Goal: Task Accomplishment & Management: Manage account settings

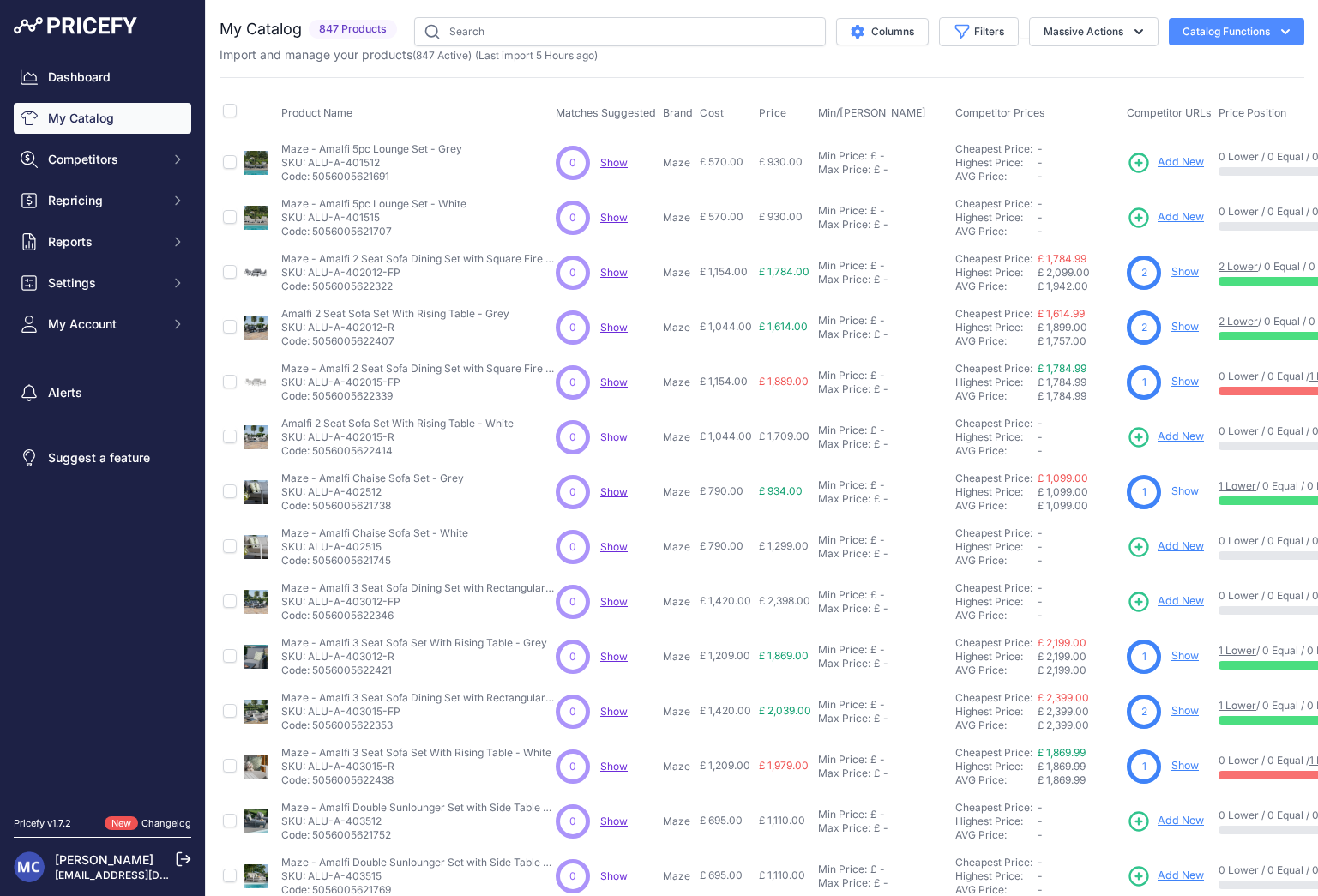
click at [1200, 37] on button "Catalog Functions" at bounding box center [1236, 31] width 136 height 28
click at [1193, 124] on link "Update Catalog" at bounding box center [1206, 129] width 192 height 31
click at [1227, 41] on button "Catalog Functions" at bounding box center [1236, 31] width 136 height 28
click at [1157, 69] on span "Import Additional Info" at bounding box center [1204, 67] width 104 height 13
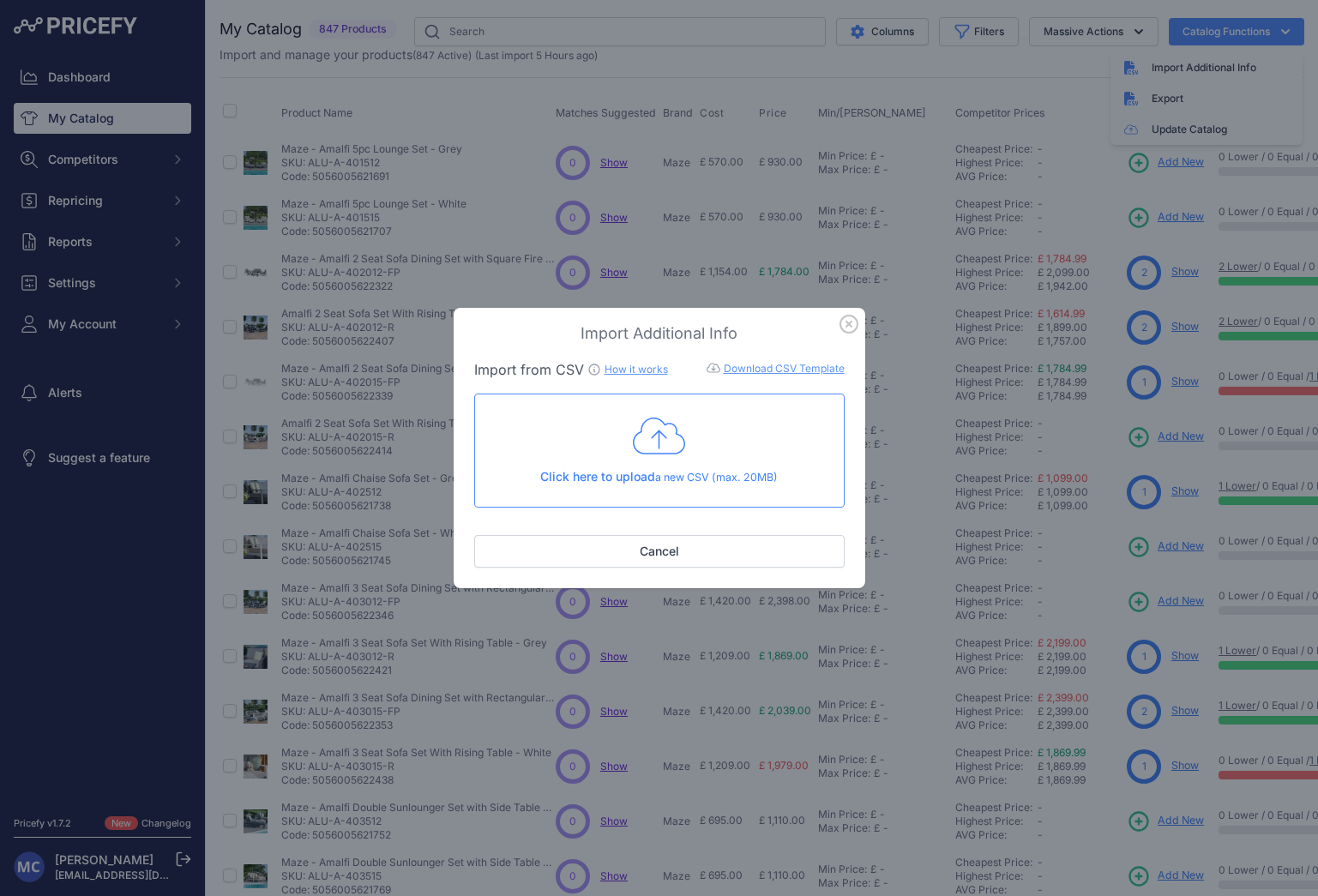
click at [850, 324] on icon "button" at bounding box center [849, 324] width 17 height 17
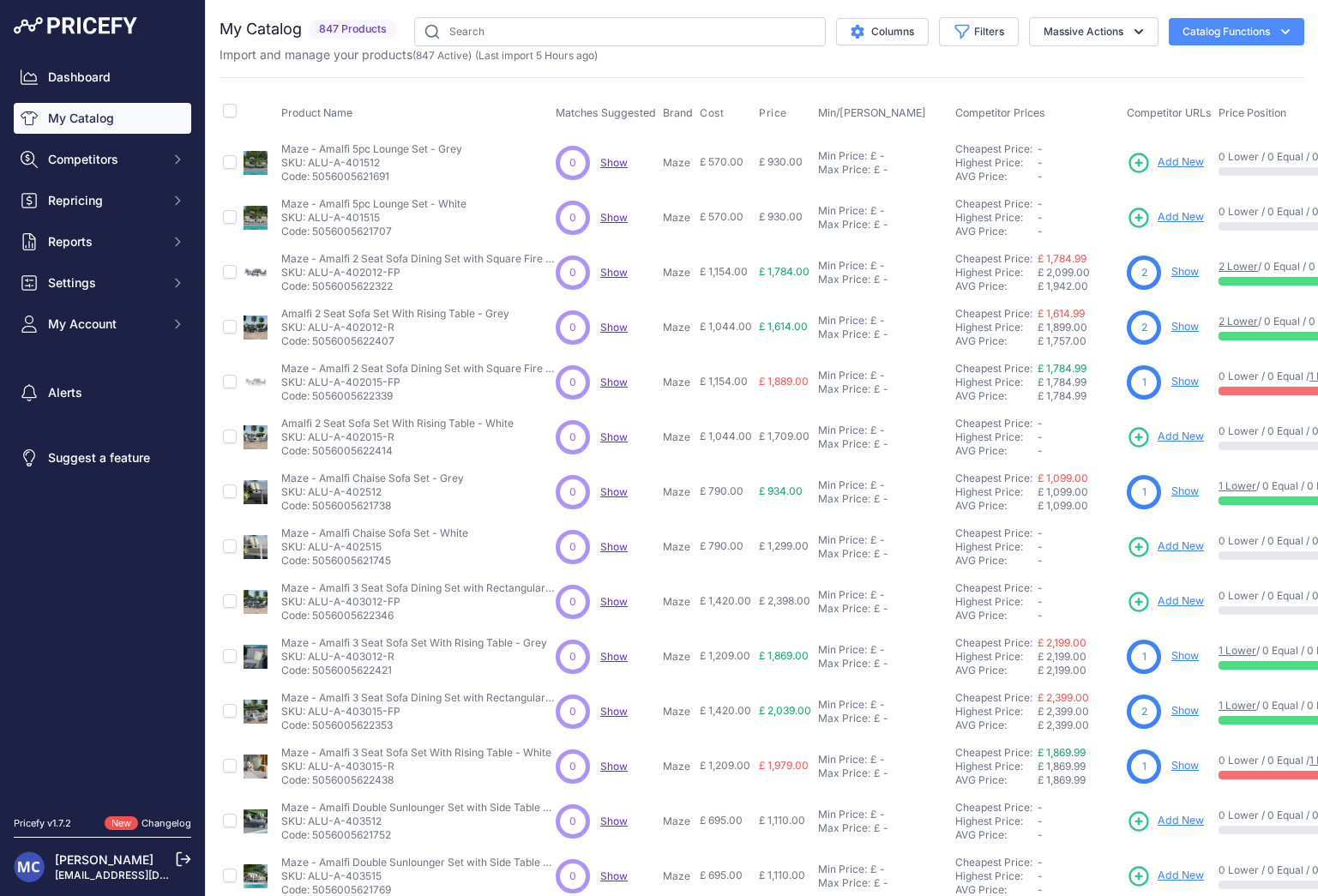
click at [1247, 47] on div "Import and manage your products ( 847 Active ) (Last import 5 Hours ago)" at bounding box center [762, 55] width 1084 height 17
click at [1242, 34] on button "Catalog Functions" at bounding box center [1236, 31] width 136 height 28
click at [1166, 121] on link "Update Catalog" at bounding box center [1206, 129] width 192 height 31
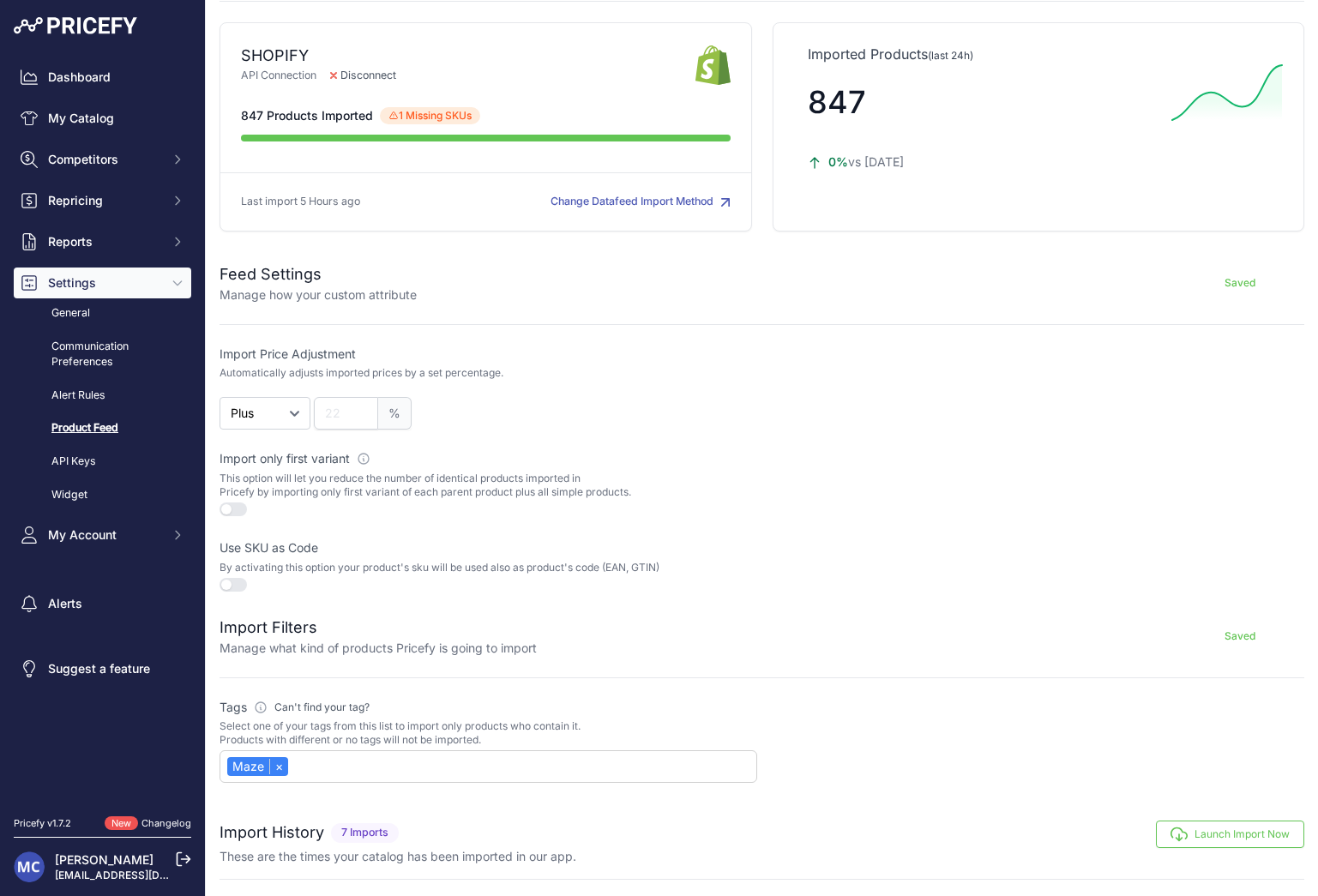
scroll to position [364, 0]
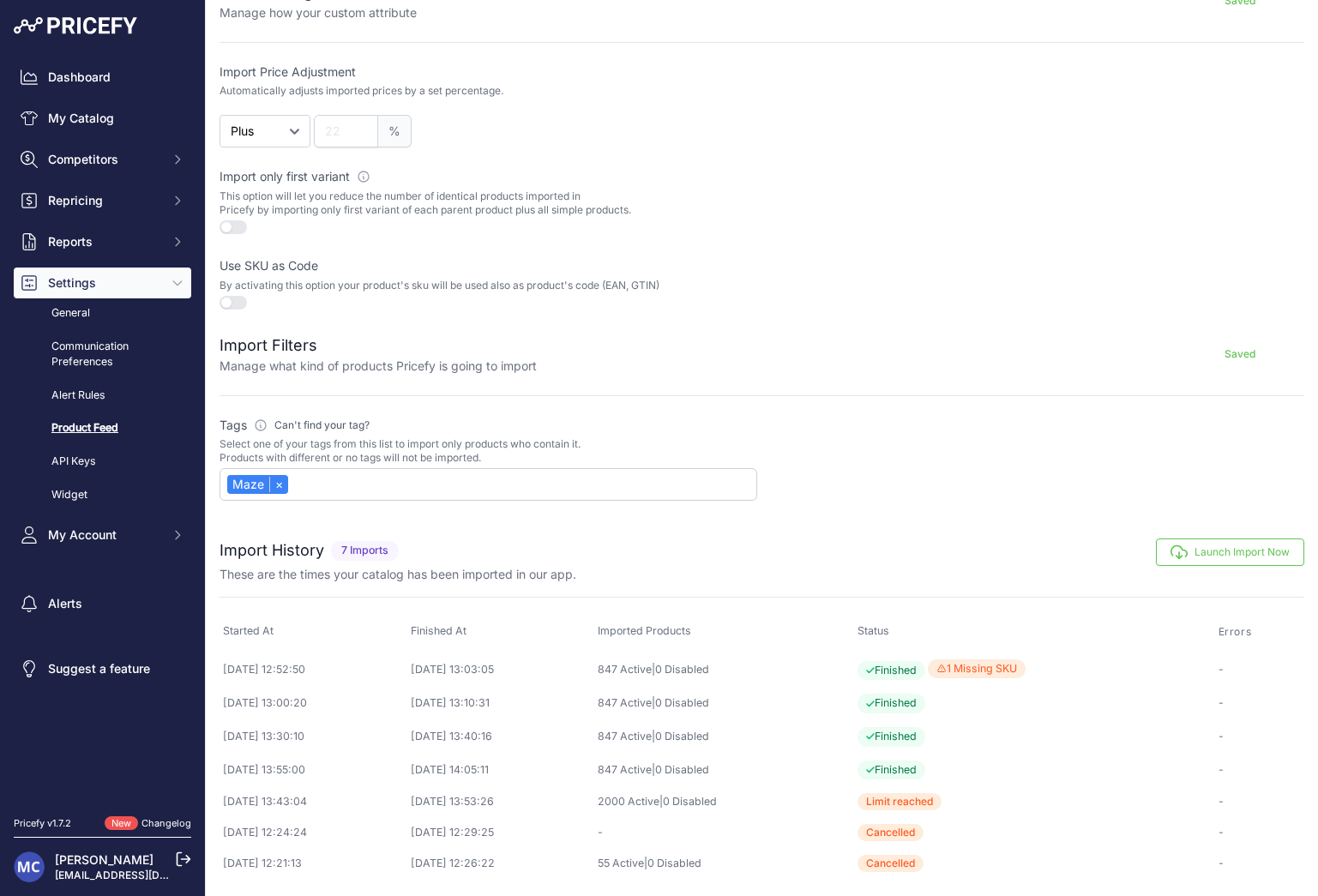
click at [1202, 551] on button "Launch Import Now" at bounding box center [1230, 551] width 148 height 28
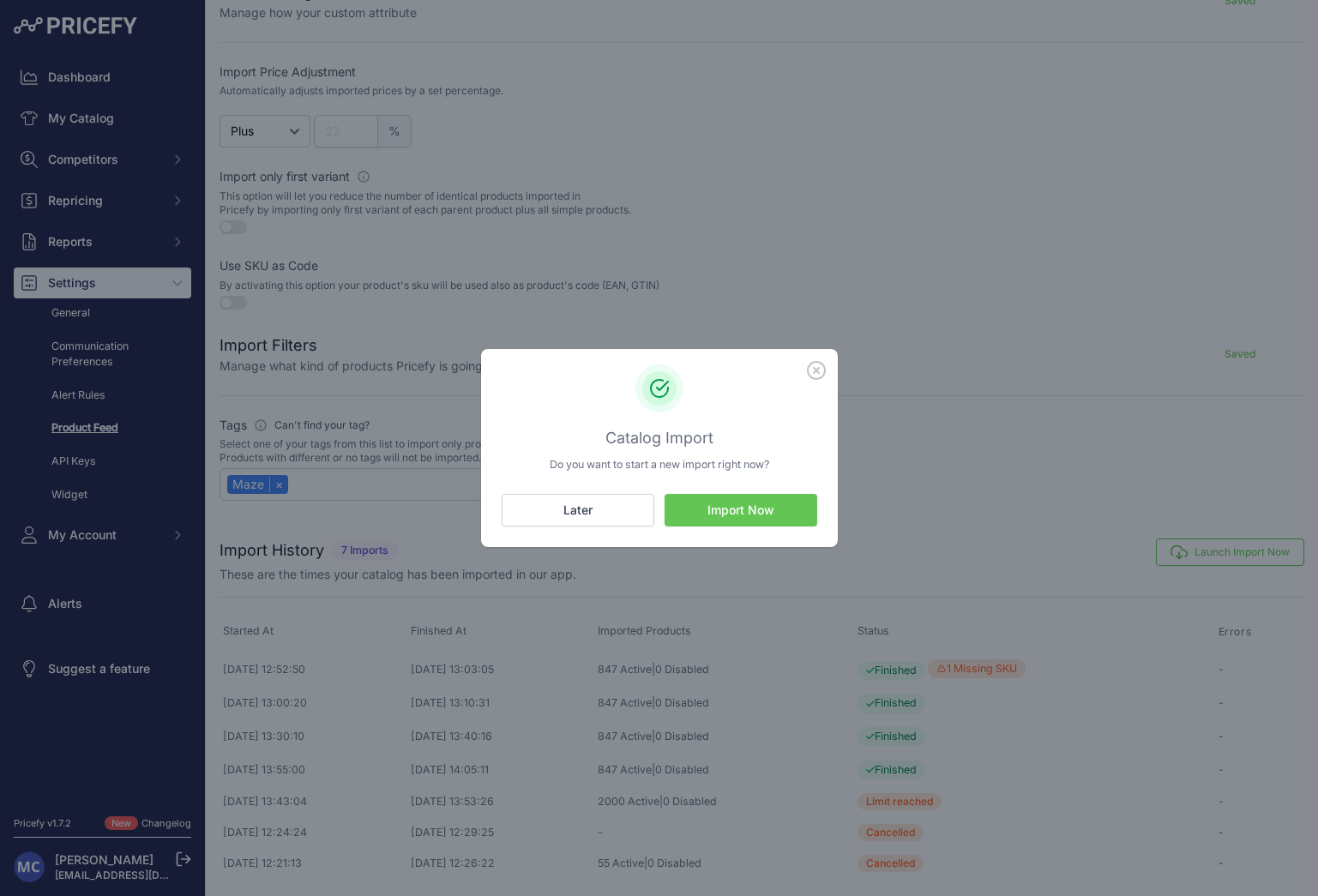
click at [760, 510] on button "Import Now" at bounding box center [741, 510] width 153 height 32
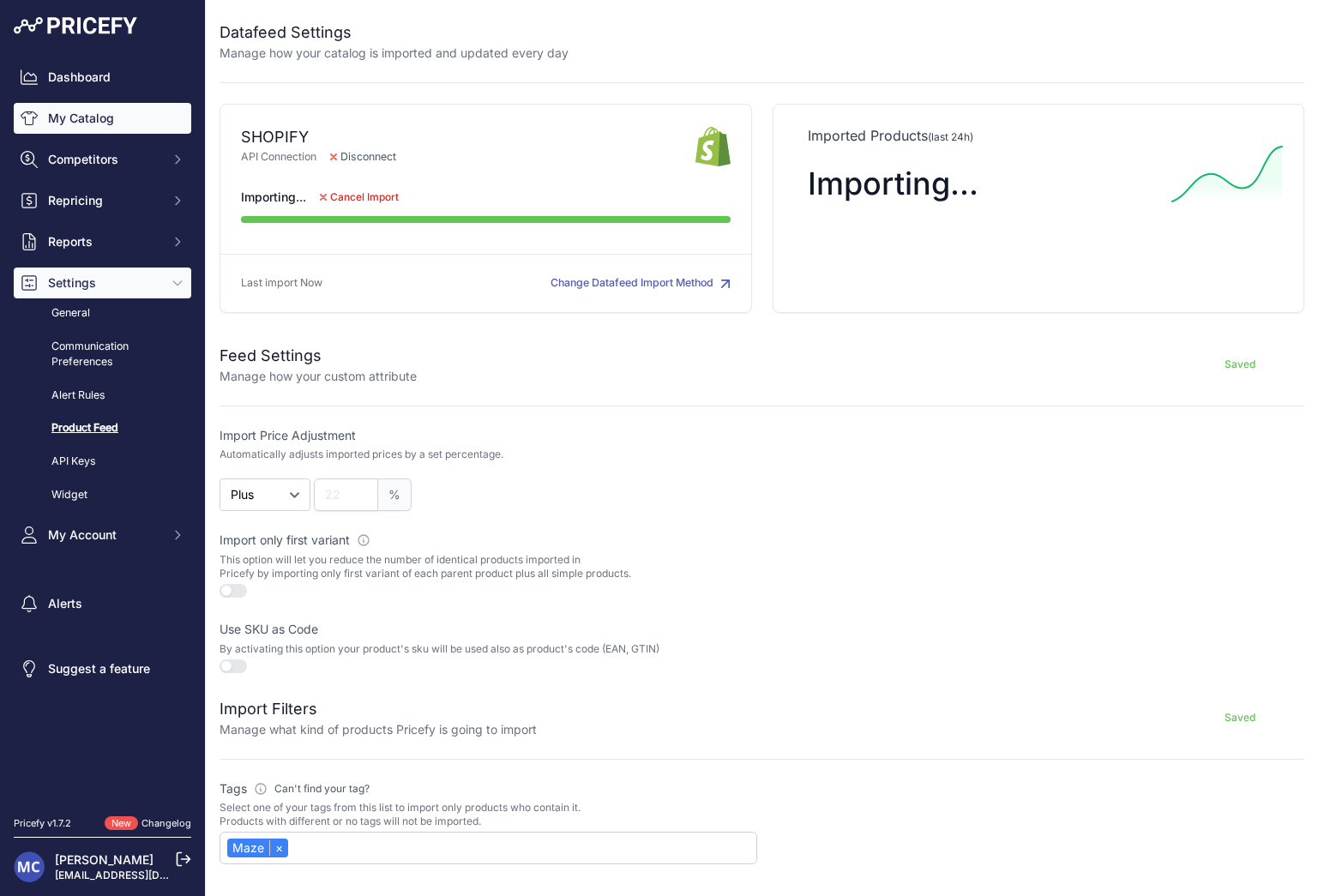
click at [93, 112] on link "My Catalog" at bounding box center [102, 118] width 178 height 31
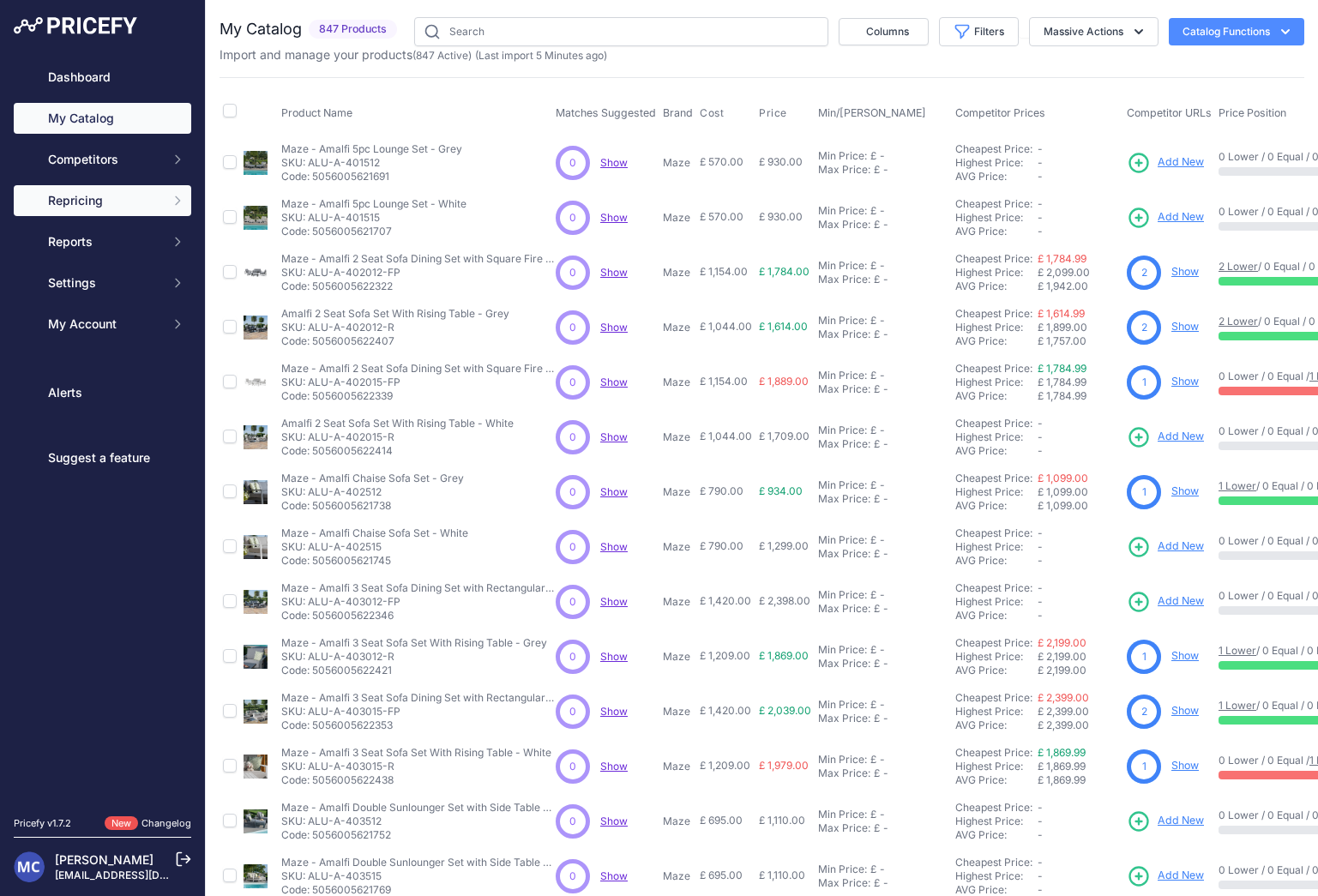
click at [100, 193] on span "Repricing" at bounding box center [104, 200] width 112 height 17
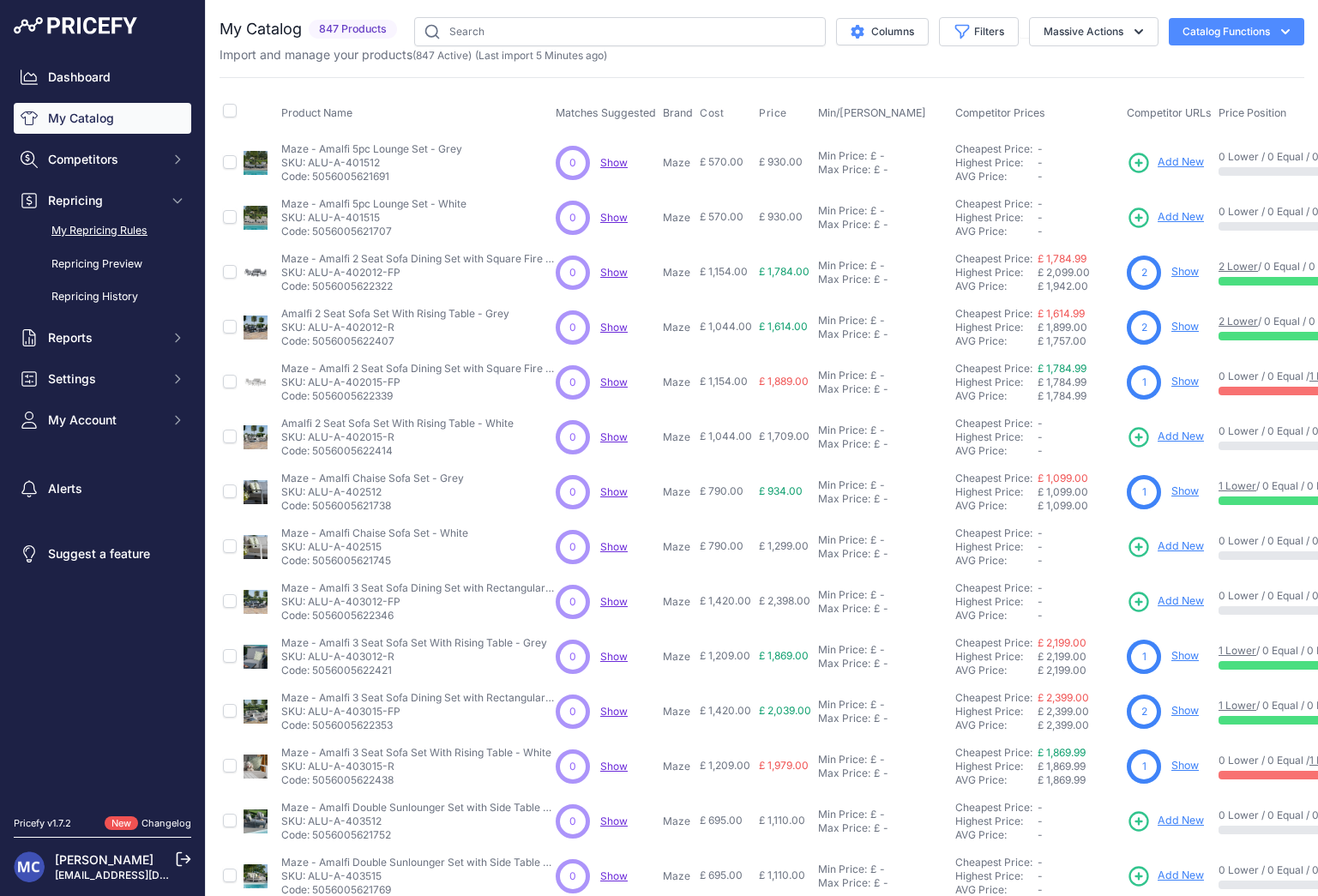
click at [94, 230] on link "My Repricing Rules" at bounding box center [102, 232] width 178 height 30
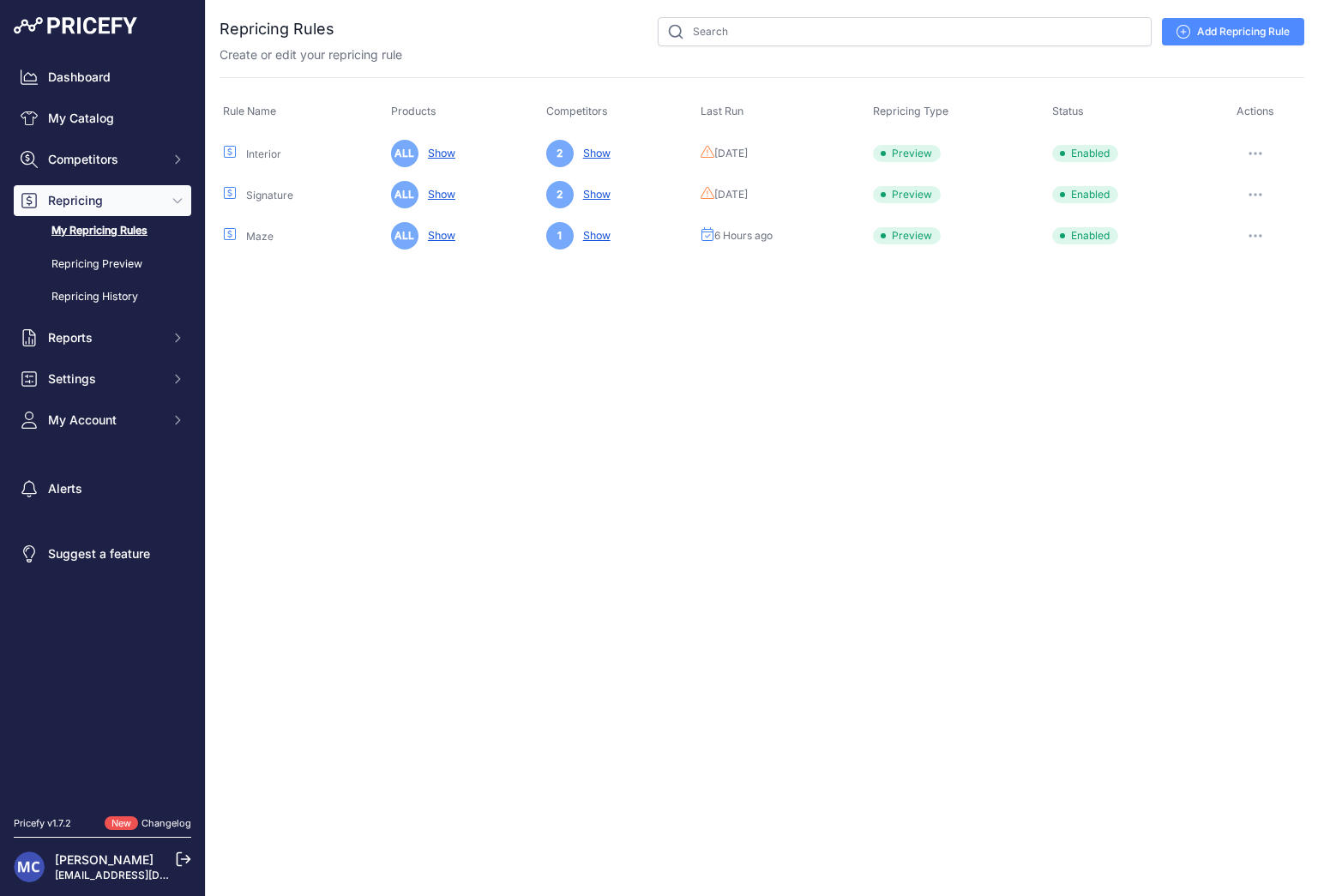
click at [1257, 234] on icon "button" at bounding box center [1256, 235] width 2 height 2
click at [1228, 269] on link "Edit" at bounding box center [1246, 271] width 110 height 28
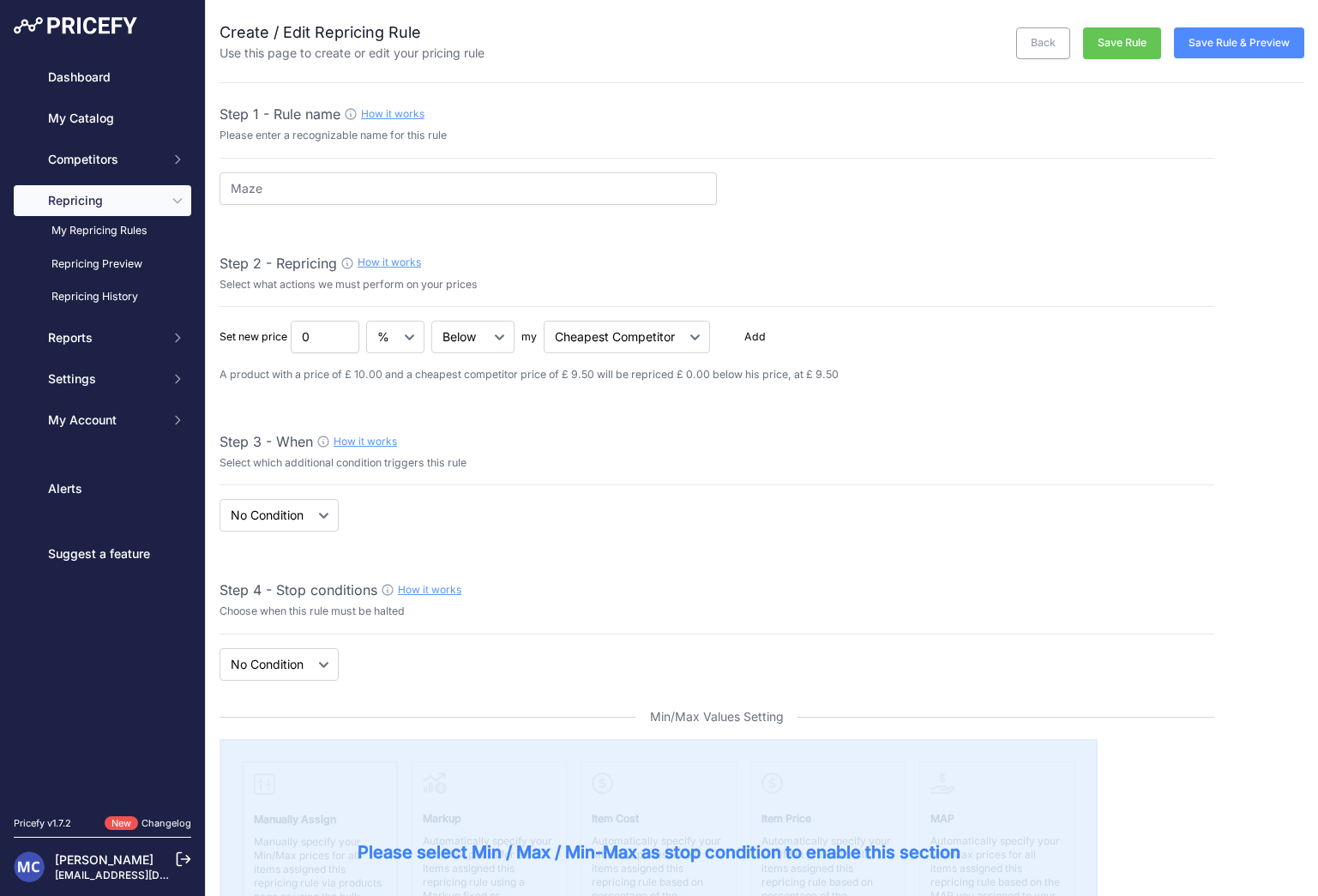
select select "7"
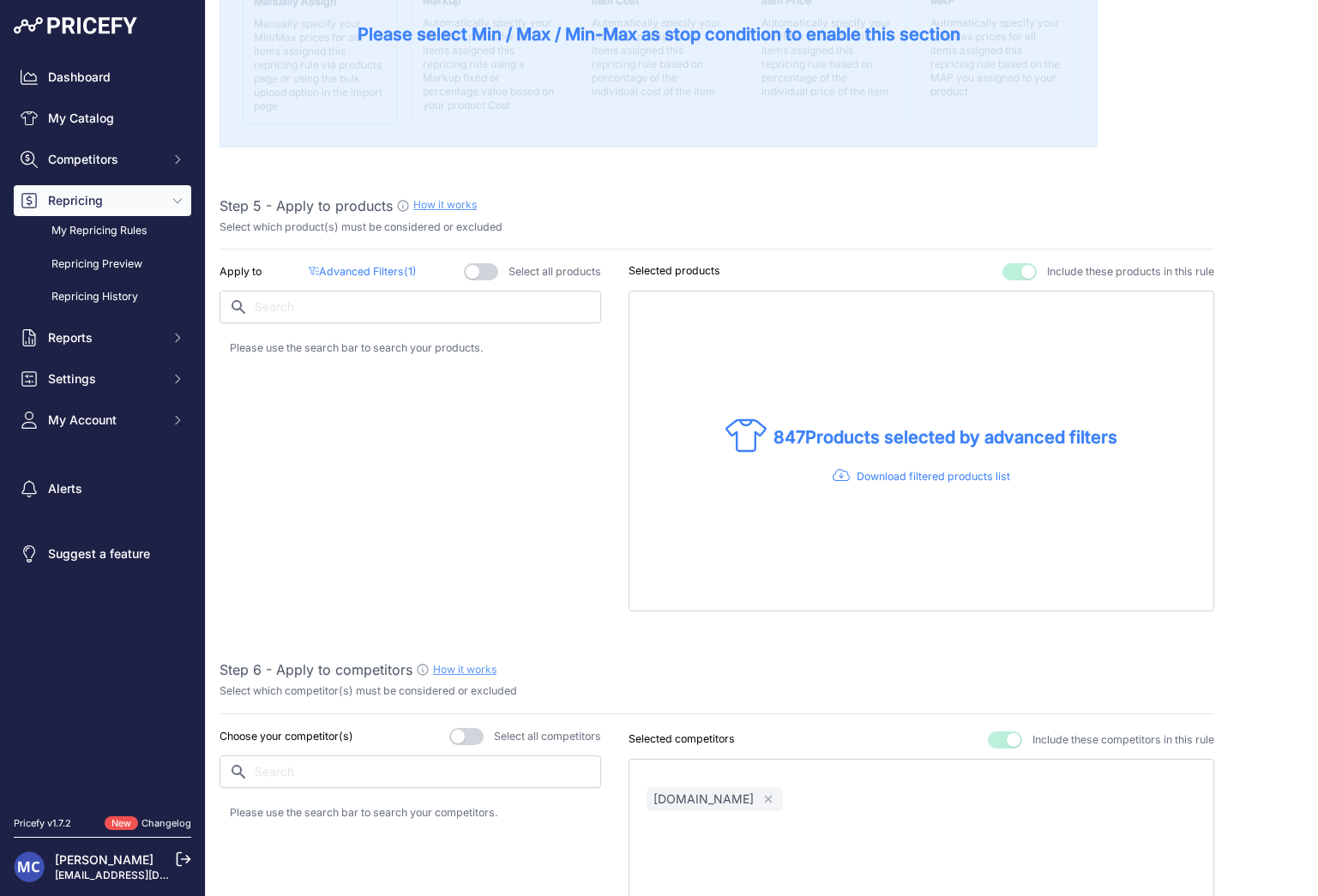
scroll to position [857, 0]
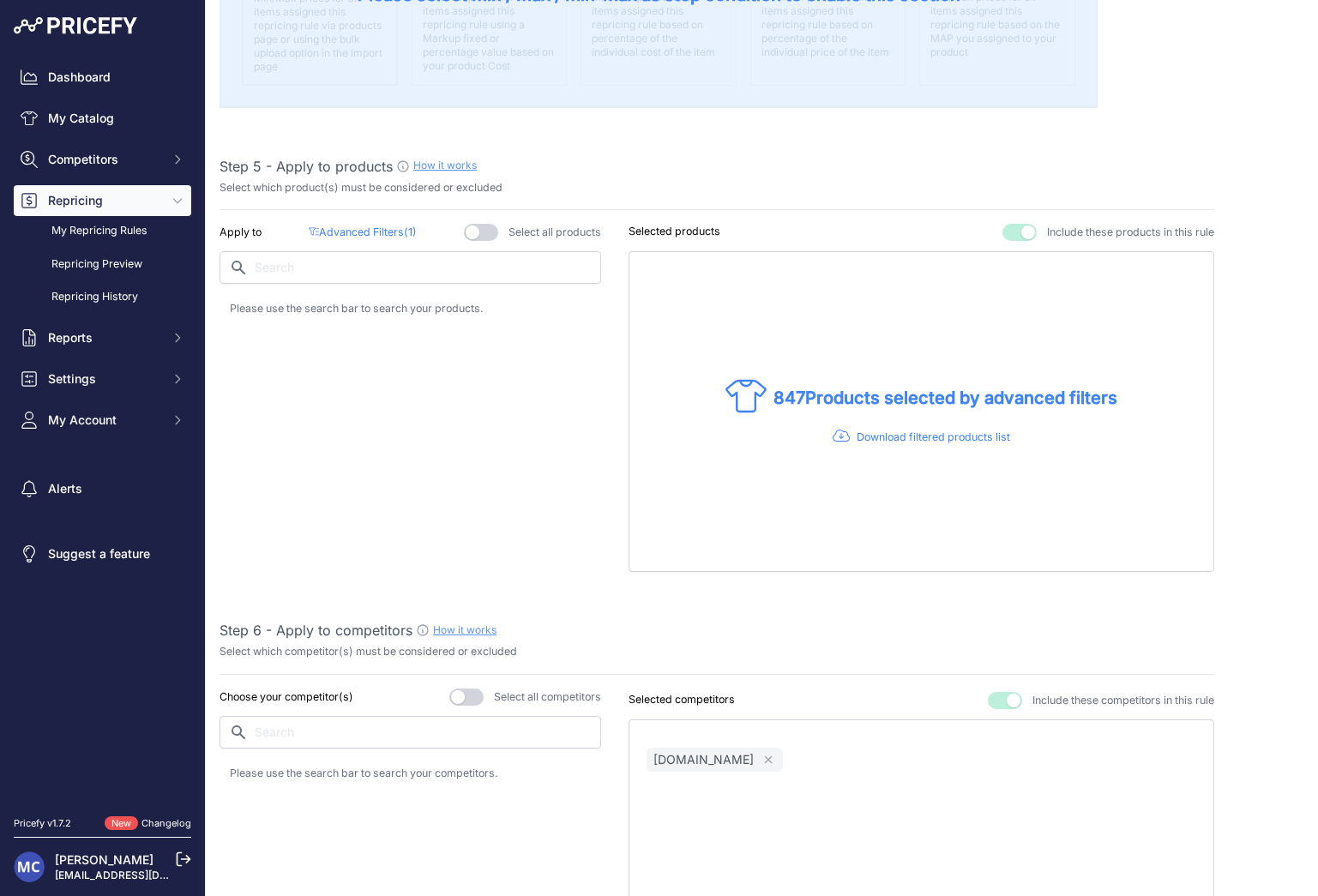
click at [380, 226] on p "Advanced Filters ( 1 )" at bounding box center [363, 233] width 108 height 16
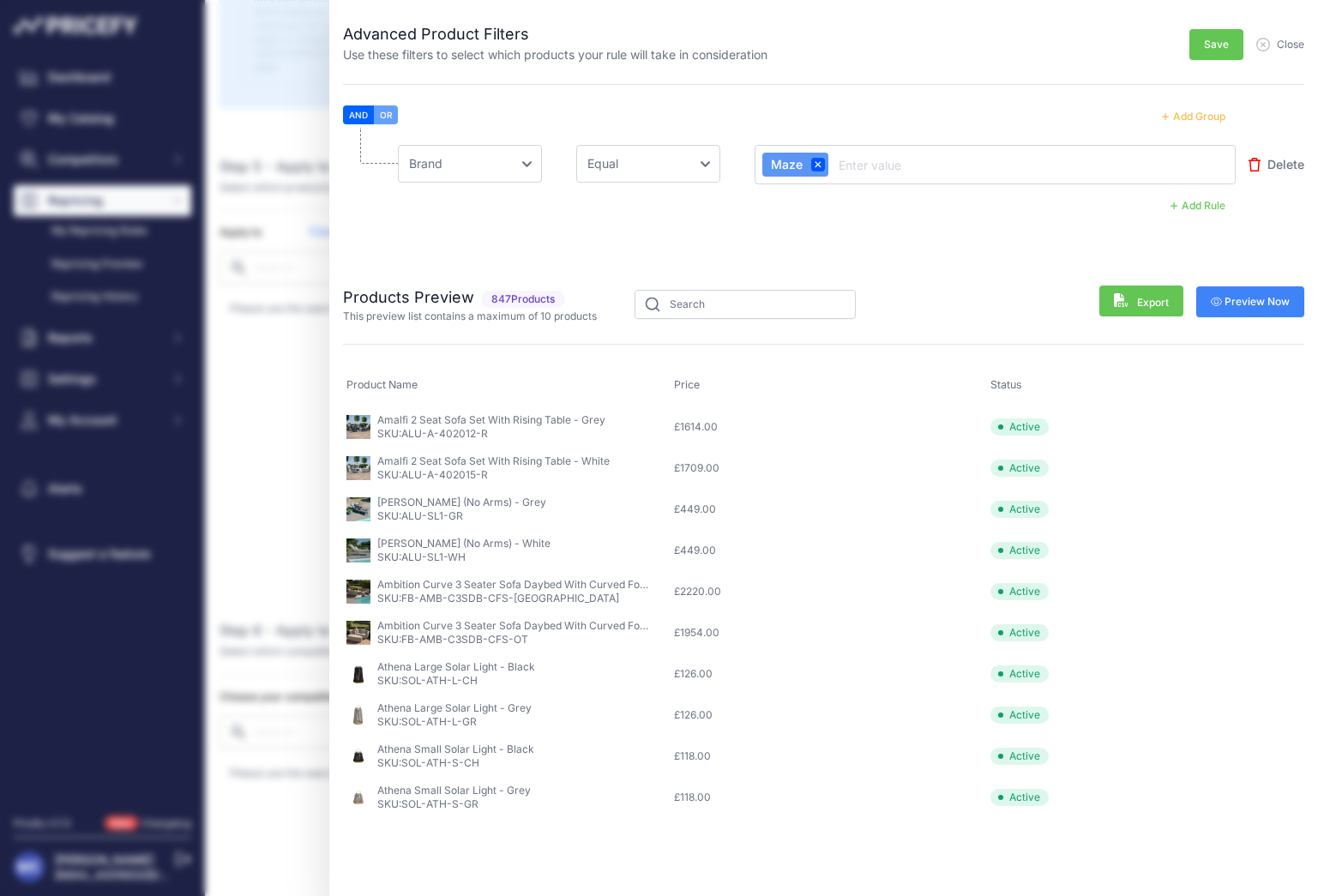
click at [1190, 204] on button "Add Rule" at bounding box center [1197, 205] width 75 height 22
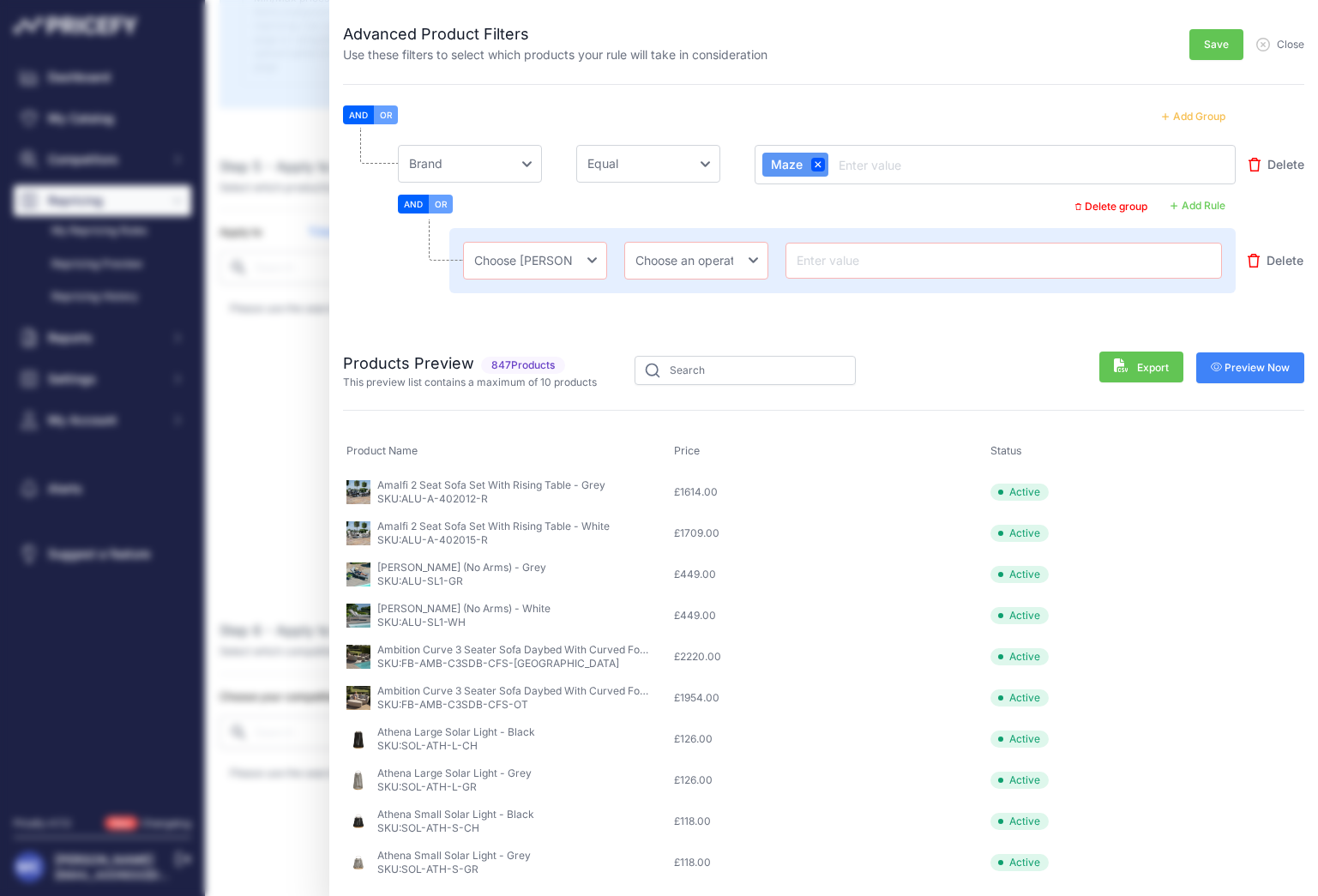
click at [856, 269] on input "text" at bounding box center [1003, 261] width 421 height 21
click at [552, 271] on select "Choose an field Name Price Cost MAP Brand Min Price Max Price SKU GTIN/EAN/ASIN…" at bounding box center [536, 261] width 144 height 38
select select "mpt.name"
click at [463, 242] on select "Choose an field Name Price Cost MAP Brand Min Price Max Price SKU GTIN/EAN/ASIN…" at bounding box center [536, 261] width 144 height 38
click at [715, 260] on select "Choose an operator Equal Not Equal In Not In Less Less or Equal Greater Greater…" at bounding box center [696, 261] width 144 height 38
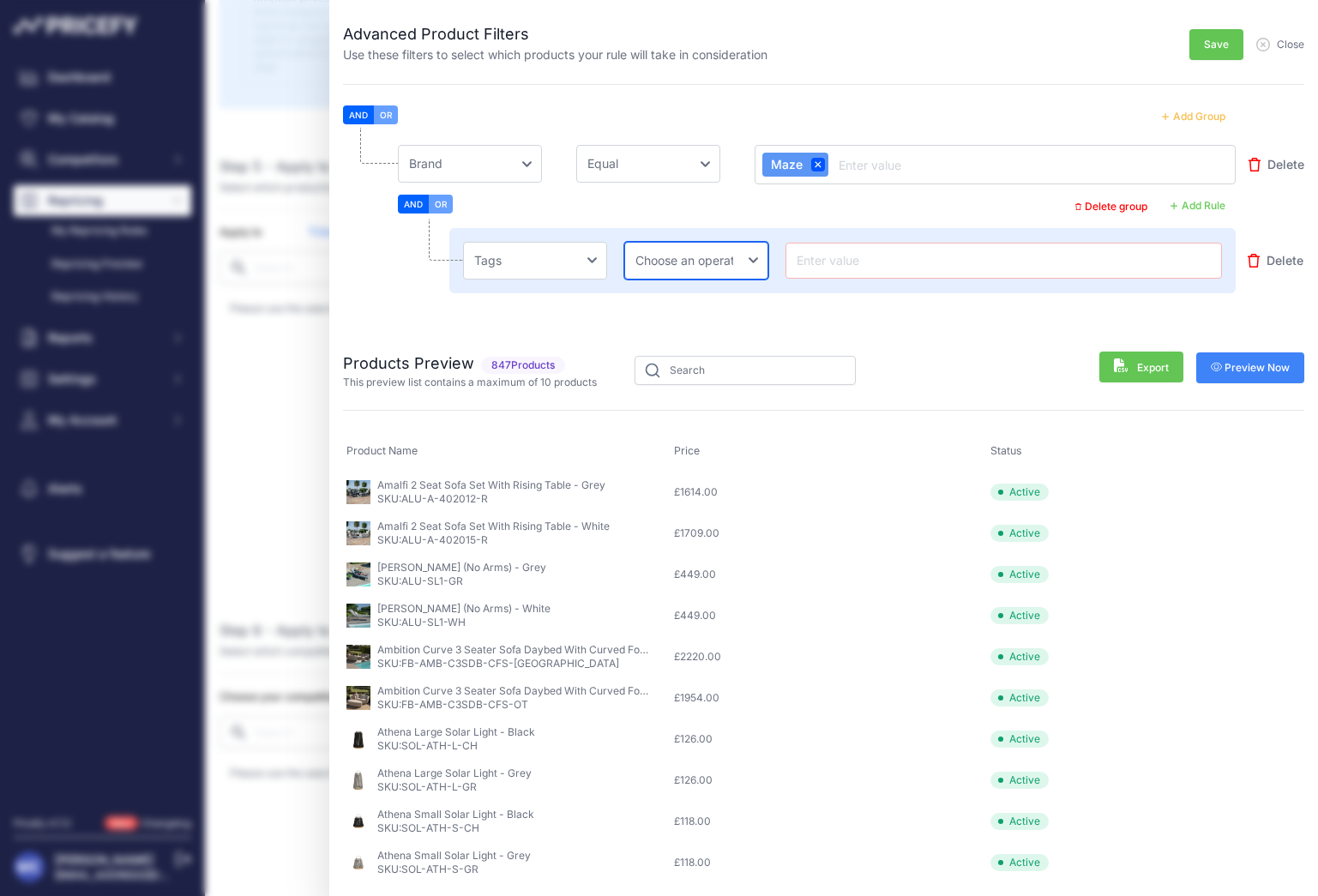
select select "equal"
click at [624, 242] on select "Choose an operator Equal Not Equal In Not In Less Less or Equal Greater Greater…" at bounding box center [696, 261] width 144 height 38
click at [891, 223] on li "Choose an field Name Price Cost MAP Brand Min Price Max Price SKU GTIN/EAN/ASIN…" at bounding box center [823, 226] width 961 height 196
click at [888, 255] on input "text" at bounding box center [1003, 261] width 421 height 21
paste input "Maze Repricing 2025"
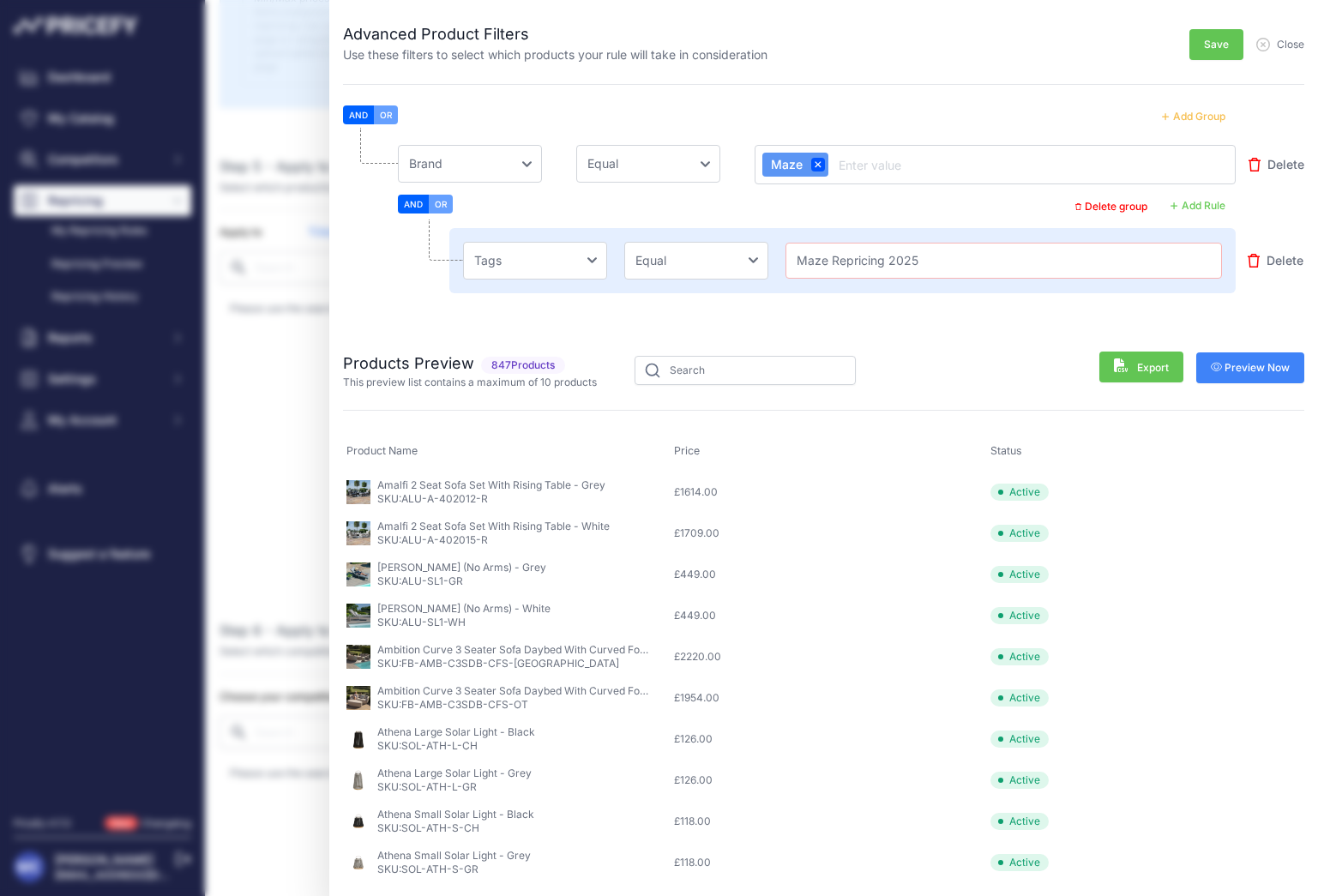
type input "Maze Repricing 2025"
click at [1234, 364] on span "Preview Now" at bounding box center [1251, 367] width 80 height 13
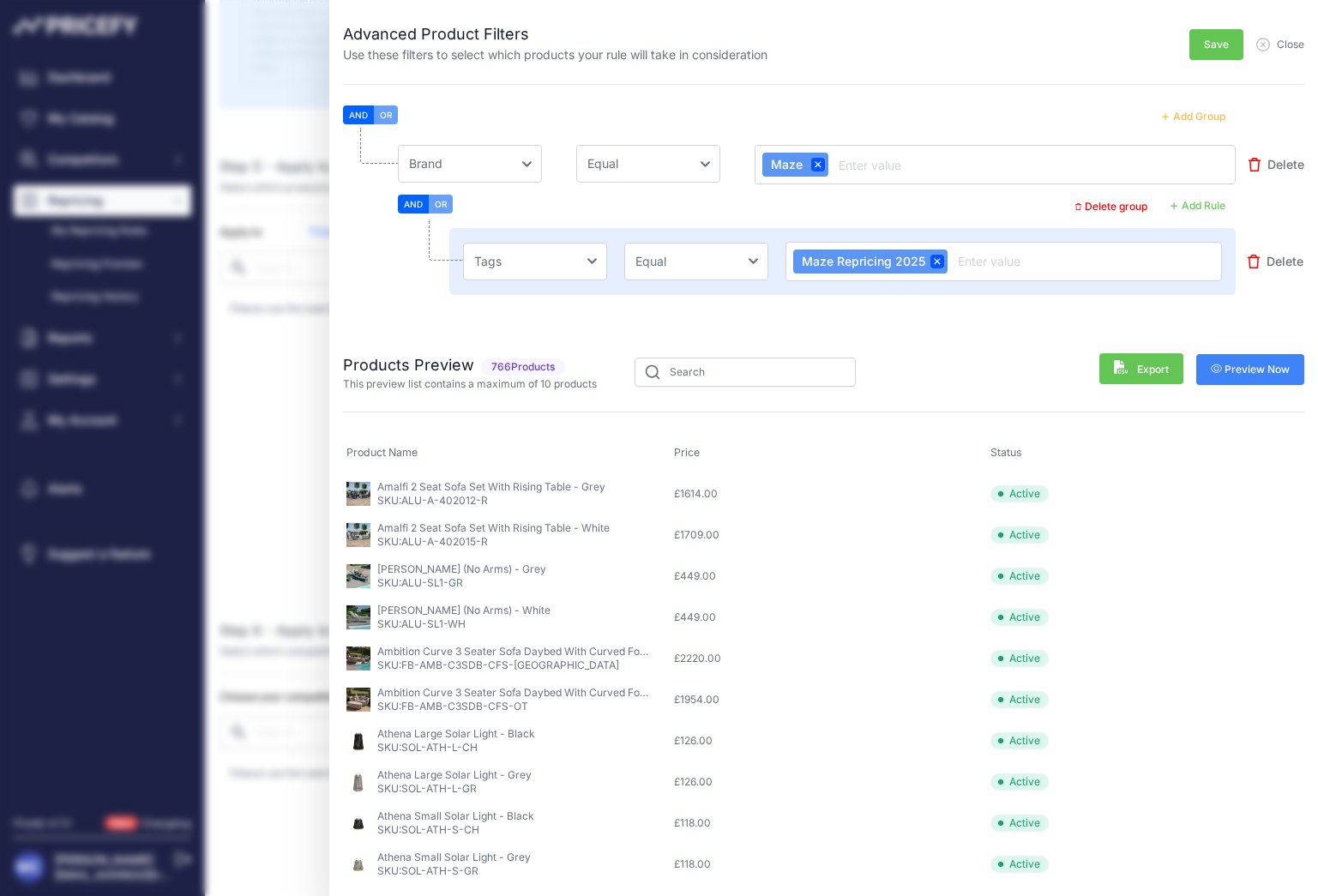
click at [949, 309] on li "Choose an field Name Price Cost MAP Brand Min Price Max Price SKU GTIN/EAN/ASIN…" at bounding box center [823, 227] width 961 height 198
click at [1229, 40] on button "Save" at bounding box center [1216, 45] width 54 height 31
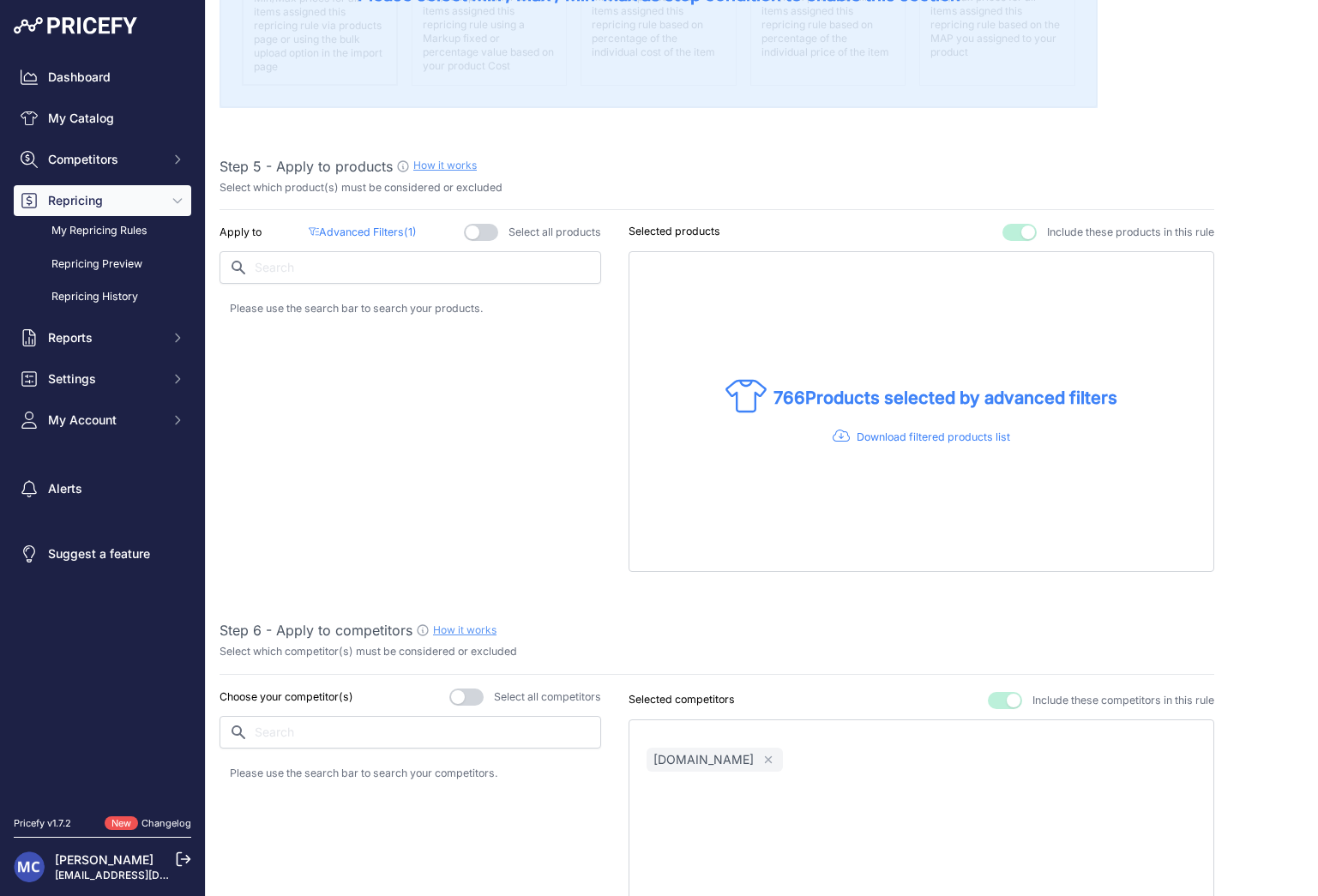
click at [518, 405] on div "Apply to Advanced Filters ( 1 ) Select all products" at bounding box center [410, 398] width 382 height 348
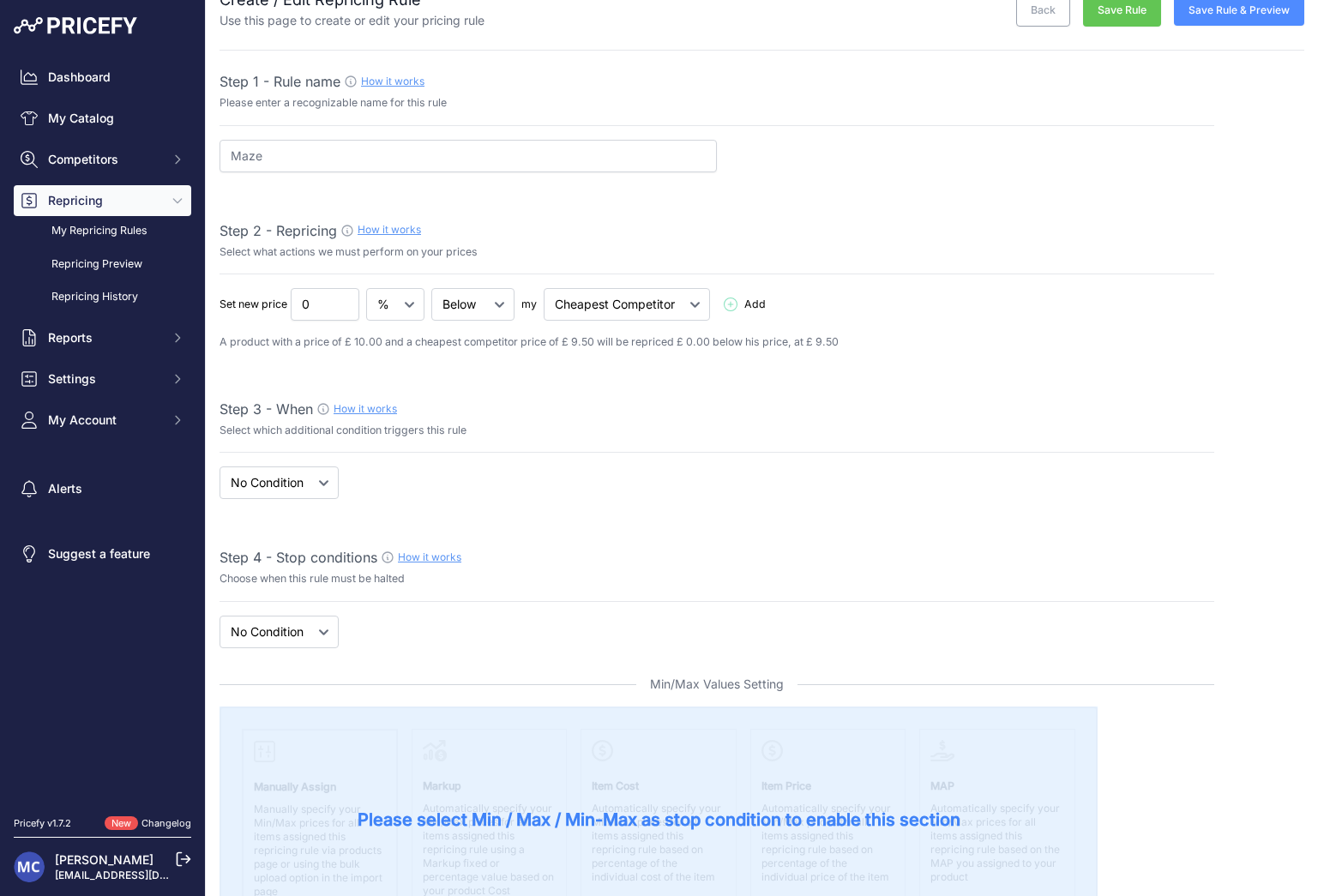
scroll to position [0, 0]
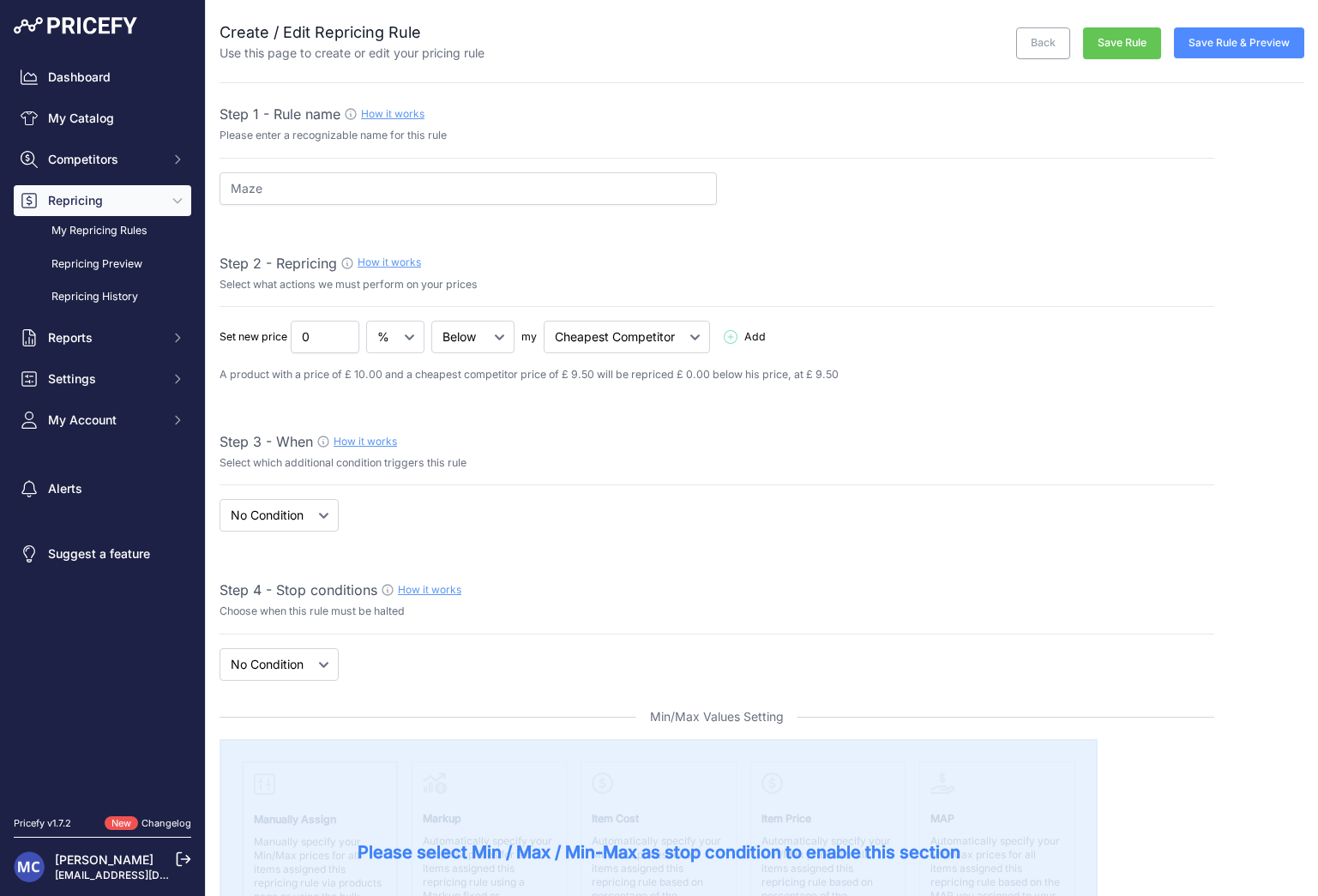
click at [1196, 40] on button "Save Rule & Preview" at bounding box center [1238, 43] width 130 height 31
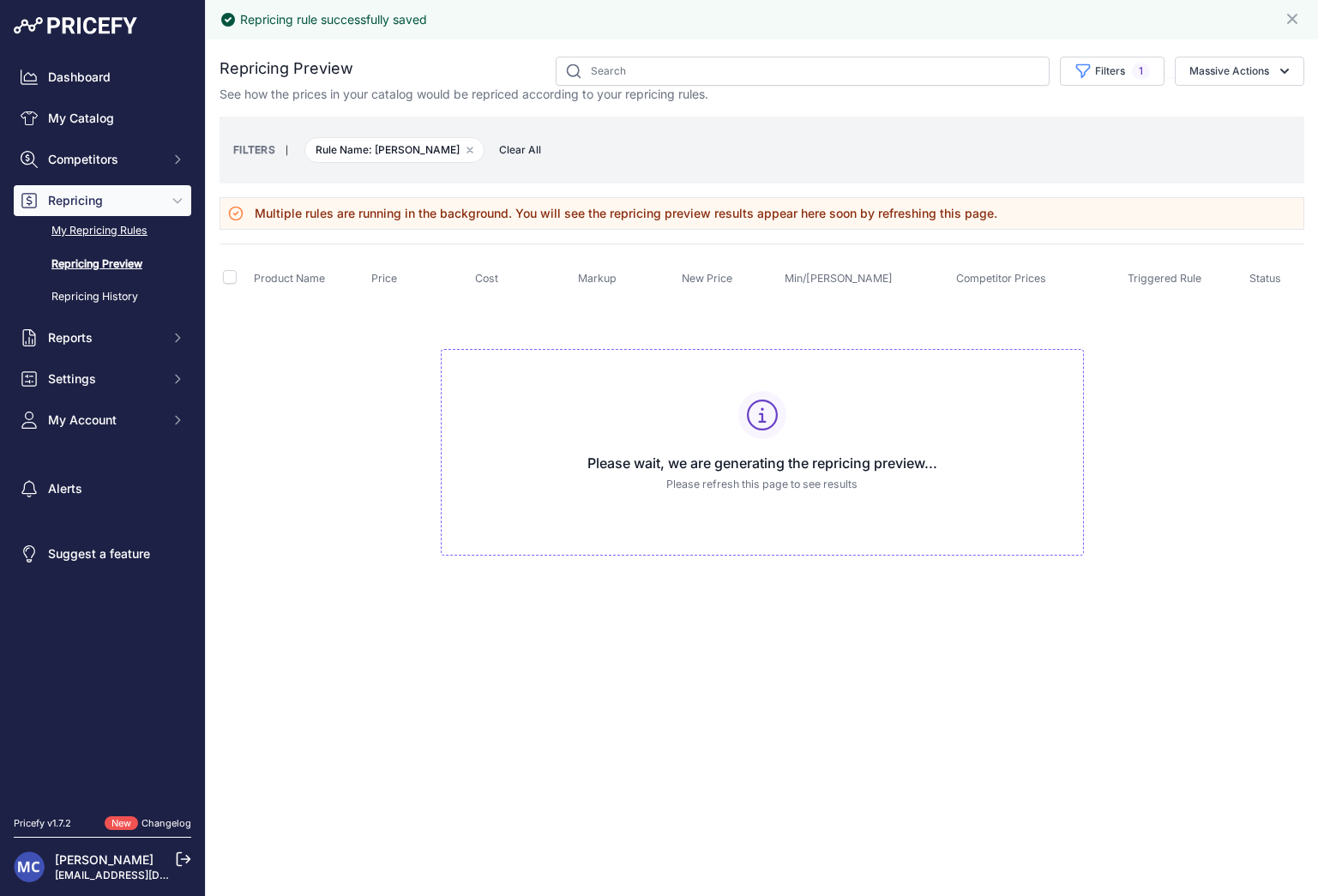
click at [107, 227] on link "My Repricing Rules" at bounding box center [102, 232] width 178 height 30
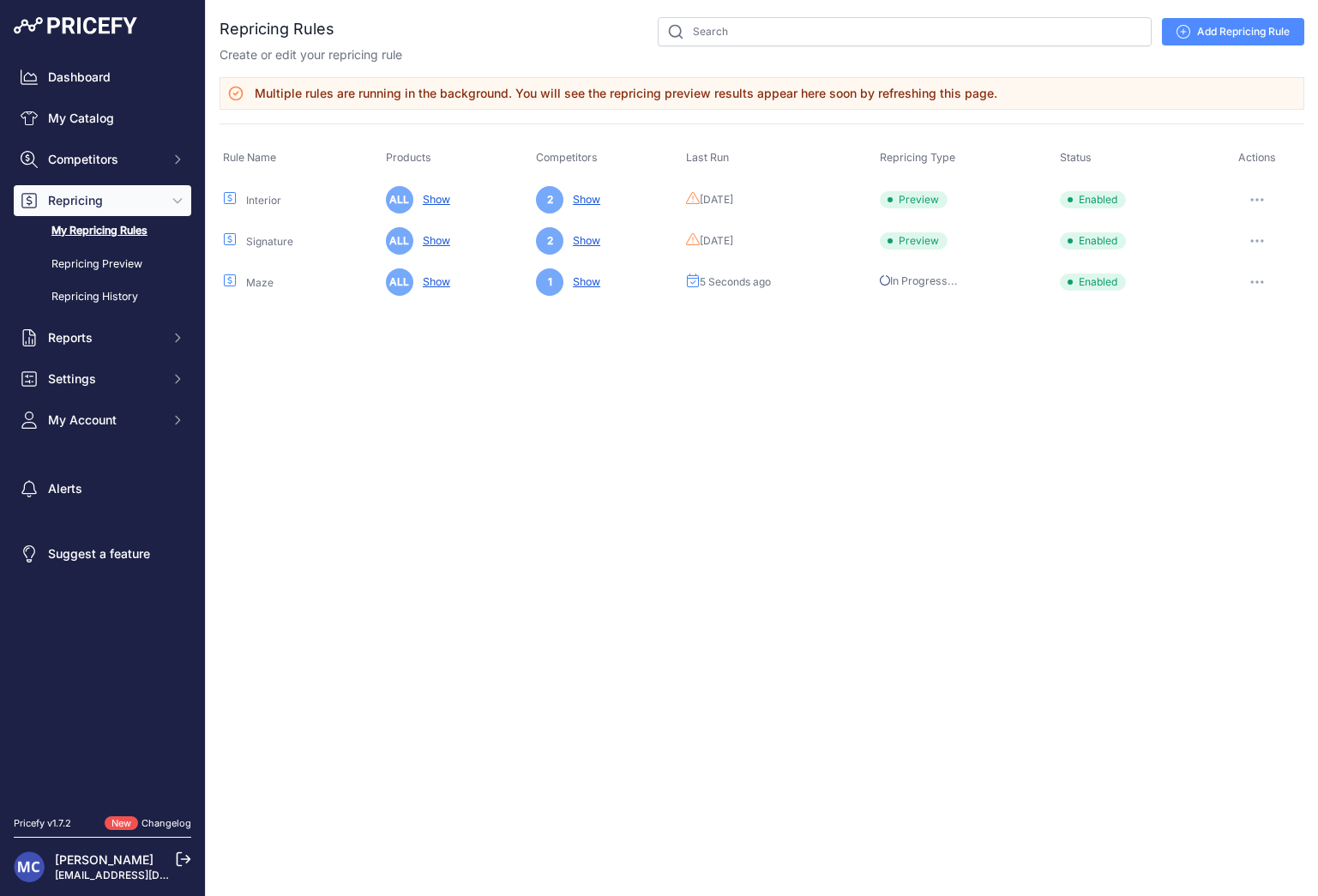
click at [1266, 274] on button "button" at bounding box center [1257, 281] width 34 height 24
click at [1252, 308] on link "Edit" at bounding box center [1246, 318] width 110 height 28
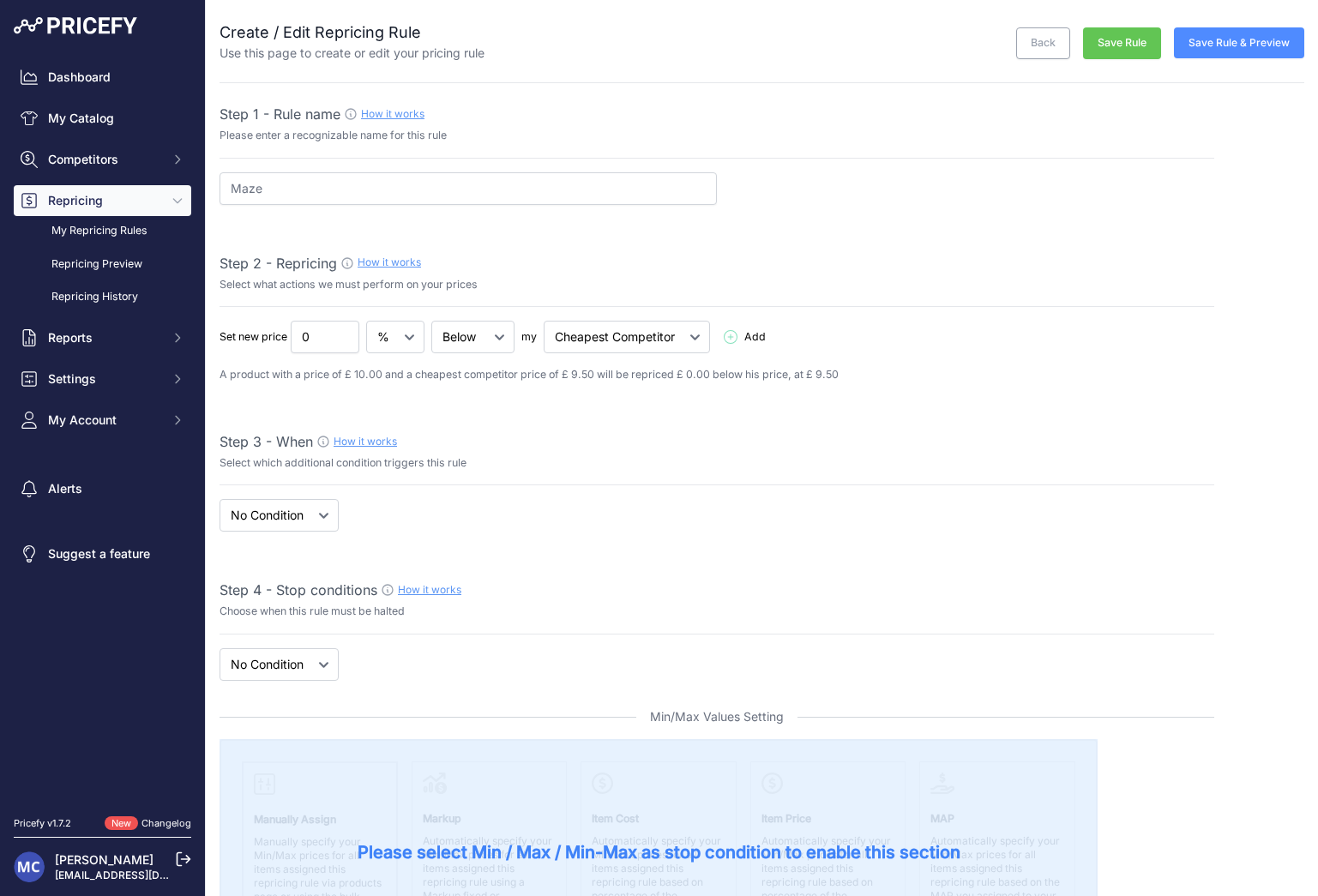
select select "7"
click at [339, 341] on input "0" at bounding box center [325, 337] width 68 height 32
click at [318, 340] on input "0" at bounding box center [325, 337] width 68 height 32
click at [318, 338] on input "0" at bounding box center [325, 337] width 68 height 32
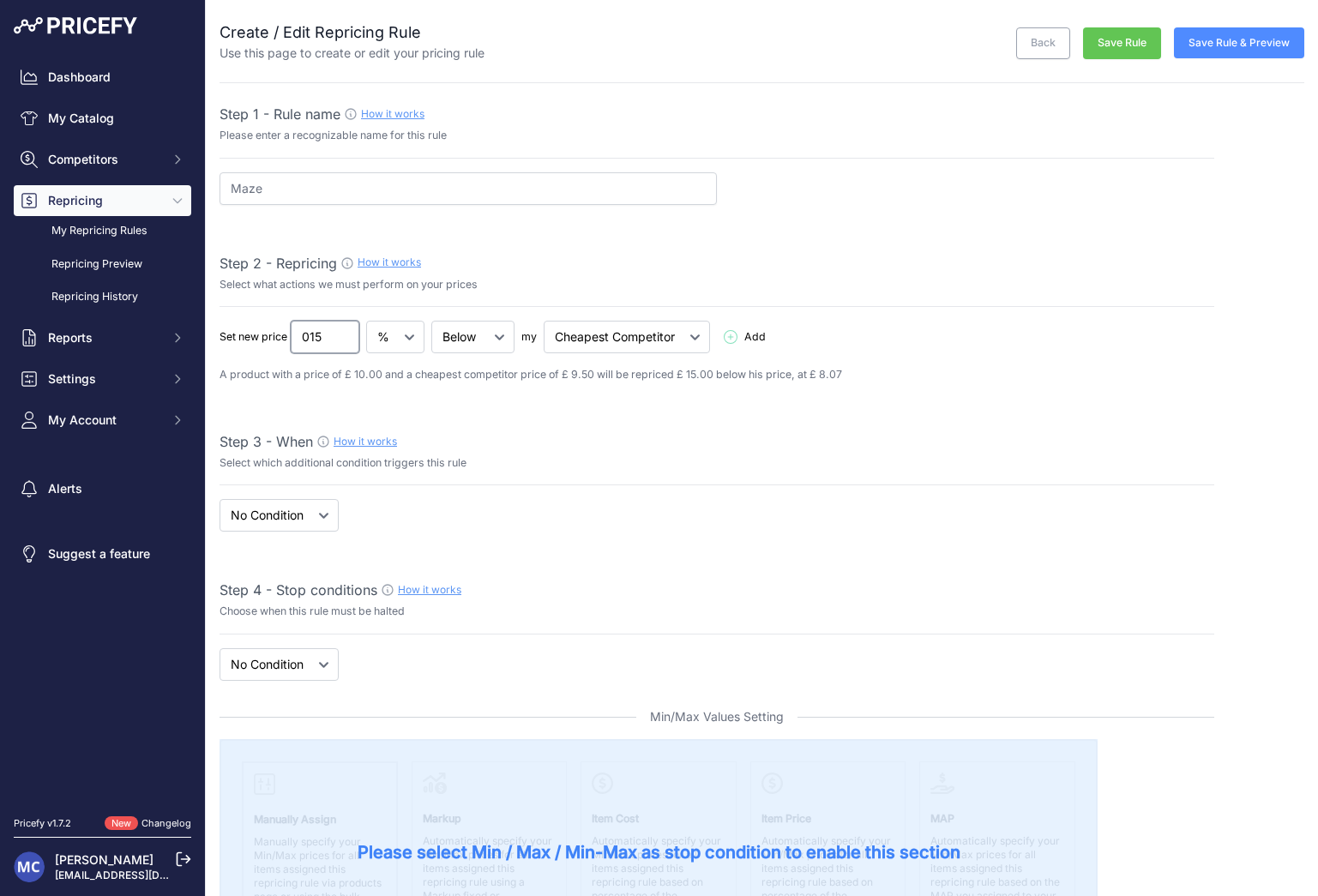
click at [296, 339] on input "015" at bounding box center [325, 337] width 68 height 32
type input "15"
click at [1260, 45] on button "Save Rule & Preview" at bounding box center [1238, 43] width 130 height 31
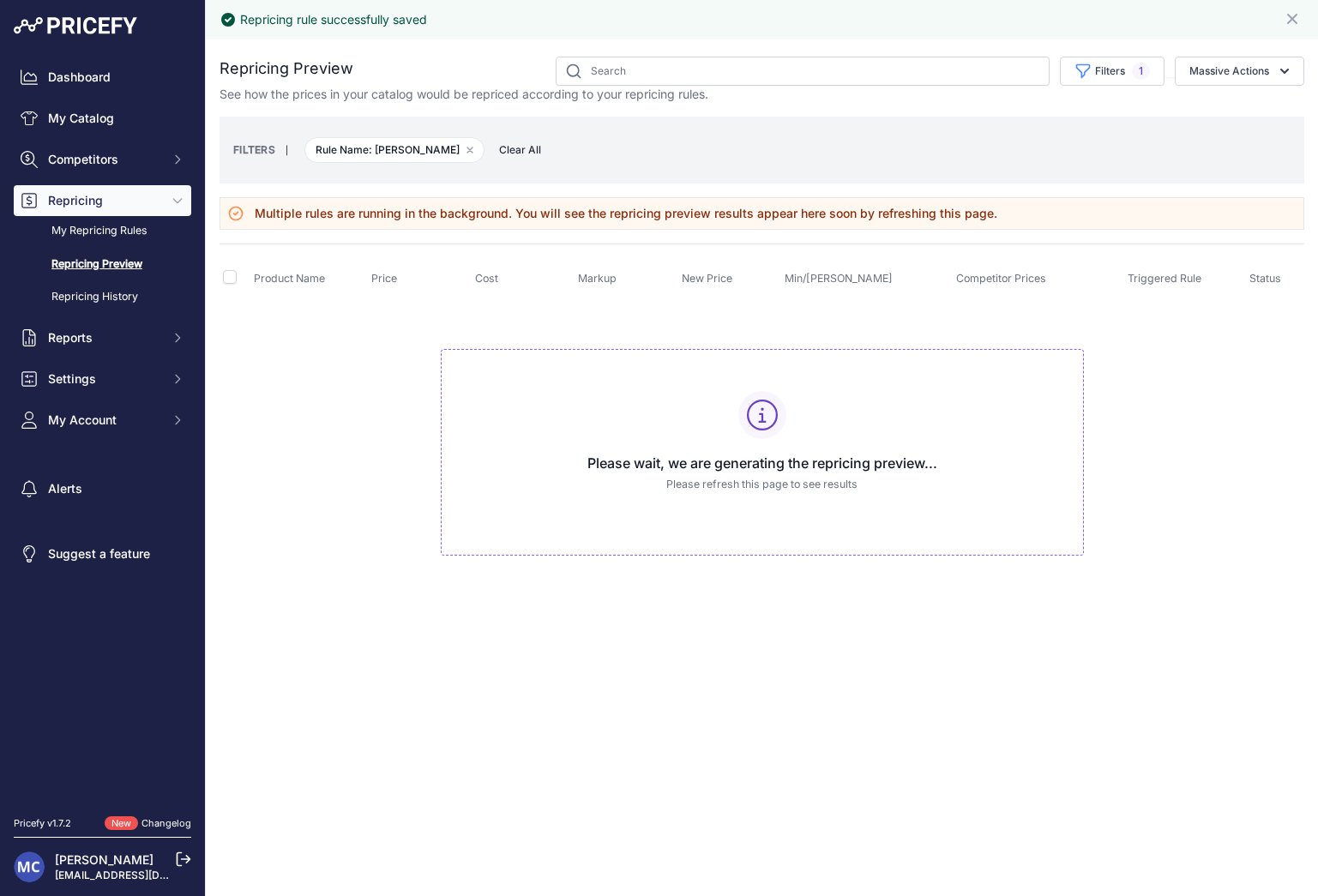
click at [321, 403] on td "Please wait, we are generating the repricing preview... Please refresh this pag…" at bounding box center [762, 445] width 1084 height 289
click at [94, 262] on link "Repricing Preview" at bounding box center [102, 265] width 178 height 30
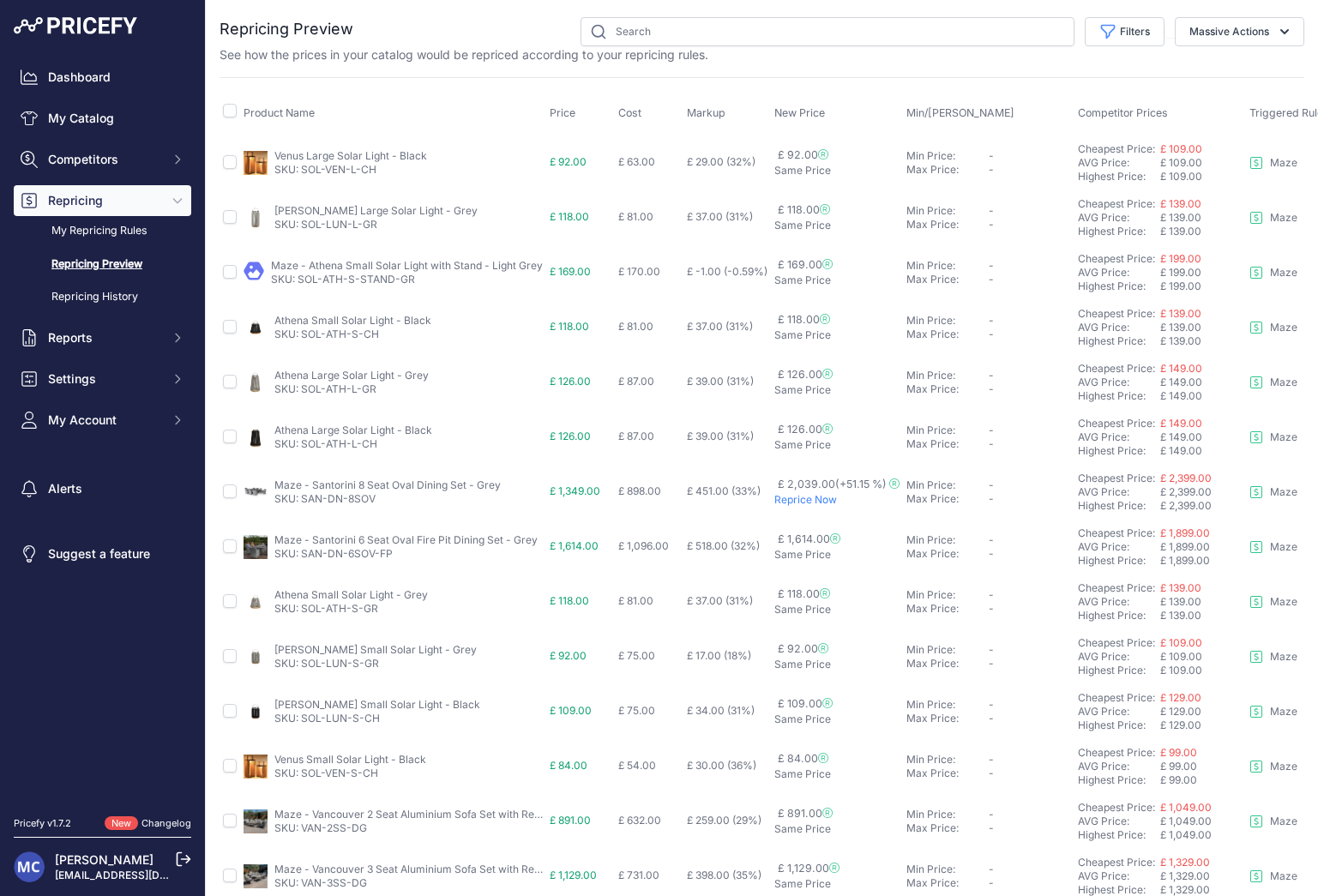
click at [350, 482] on link "Maze - Santorini 8 Seat Oval Dining Set - Grey" at bounding box center [387, 485] width 226 height 13
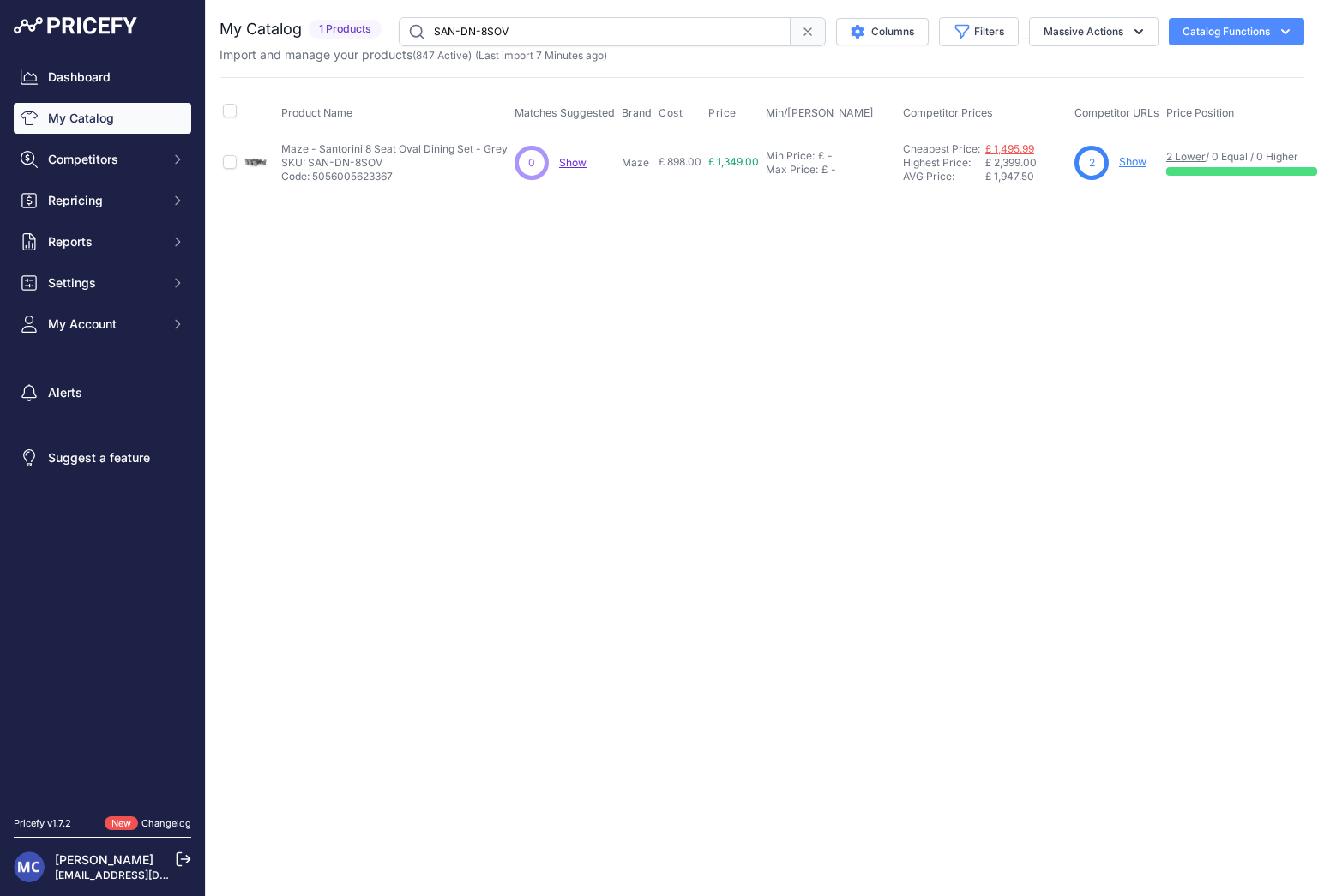
click at [1012, 146] on link "£ 1,495.99" at bounding box center [1009, 149] width 48 height 13
drag, startPoint x: 542, startPoint y: 326, endPoint x: 528, endPoint y: 69, distance: 257.4
click at [542, 323] on div "Close You are not connected to the internet." at bounding box center [762, 448] width 1112 height 896
drag, startPoint x: 486, startPoint y: 403, endPoint x: 485, endPoint y: 393, distance: 10.0
click at [486, 402] on div "Close You are not connected to the internet." at bounding box center [762, 448] width 1112 height 896
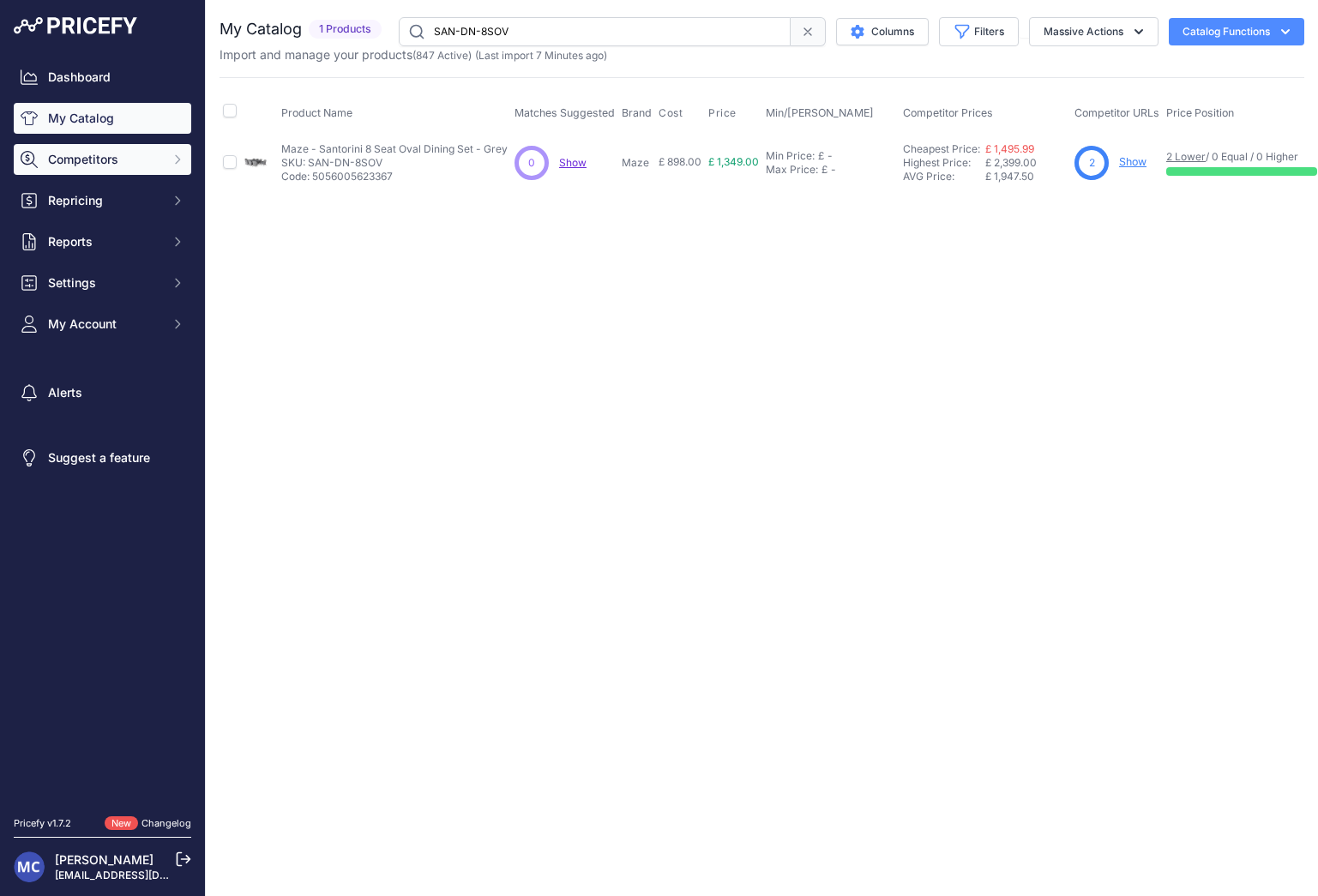
click at [143, 161] on span "Competitors" at bounding box center [104, 159] width 112 height 17
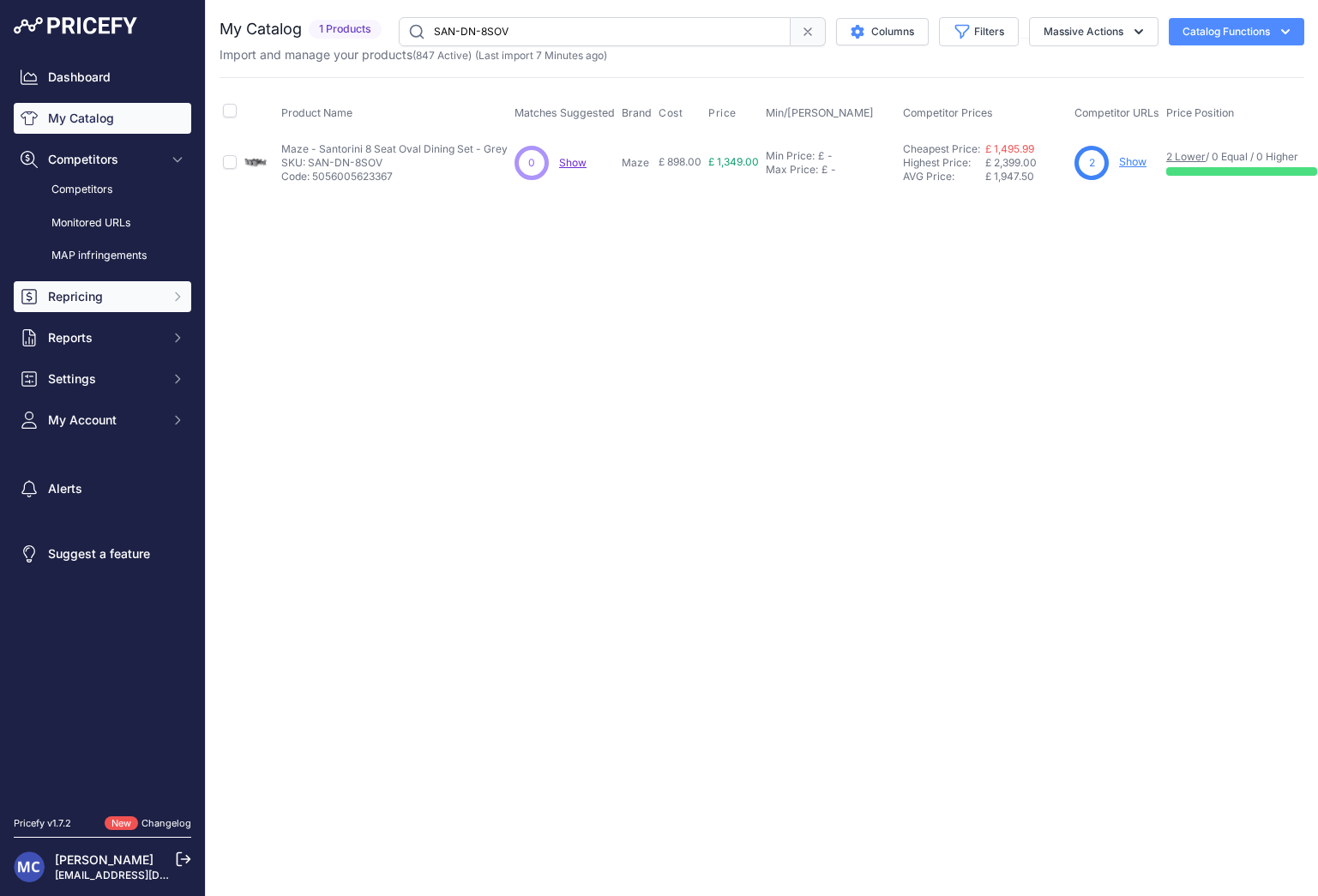
click at [91, 300] on span "Repricing" at bounding box center [104, 296] width 112 height 17
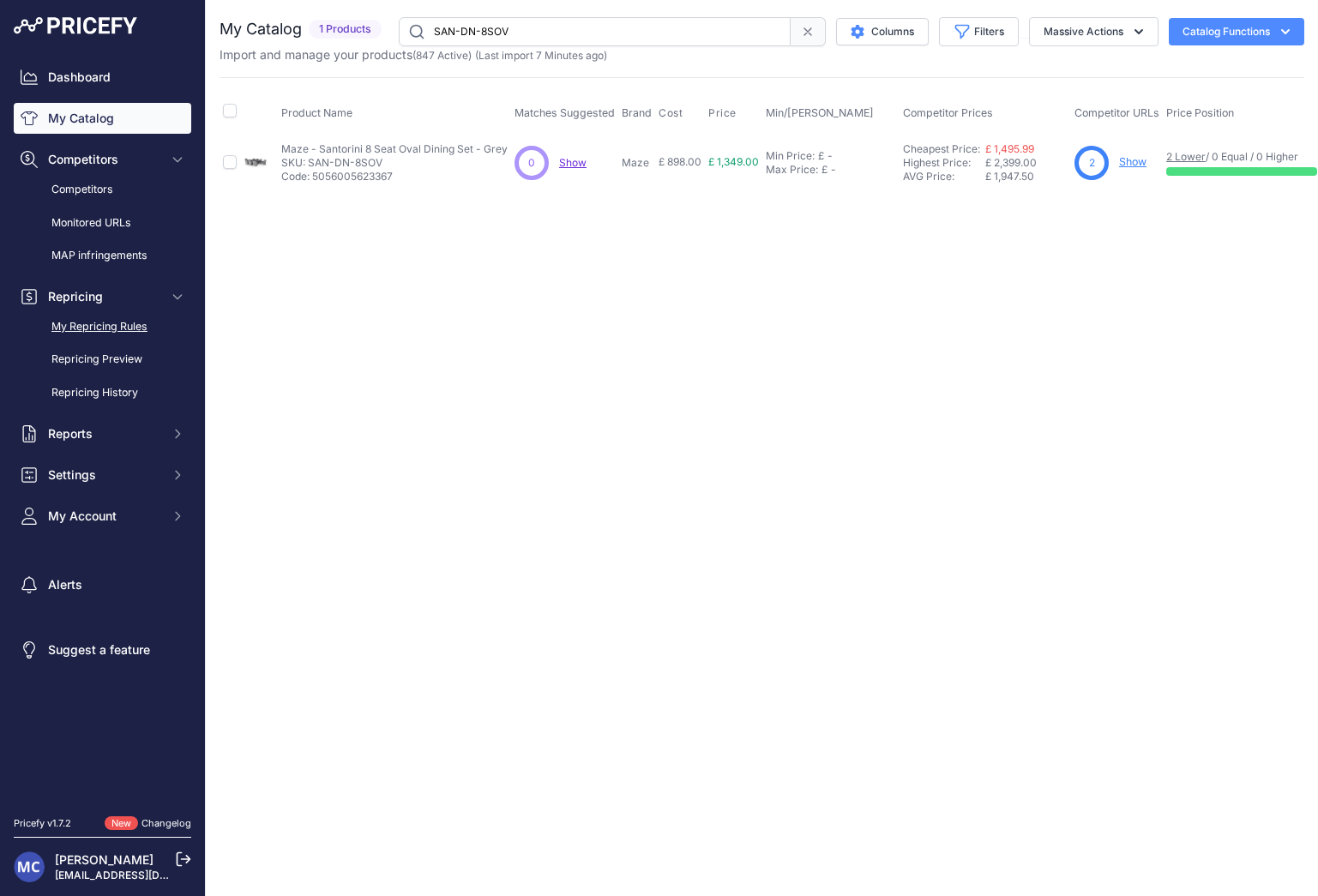
click at [115, 325] on link "My Repricing Rules" at bounding box center [102, 327] width 178 height 30
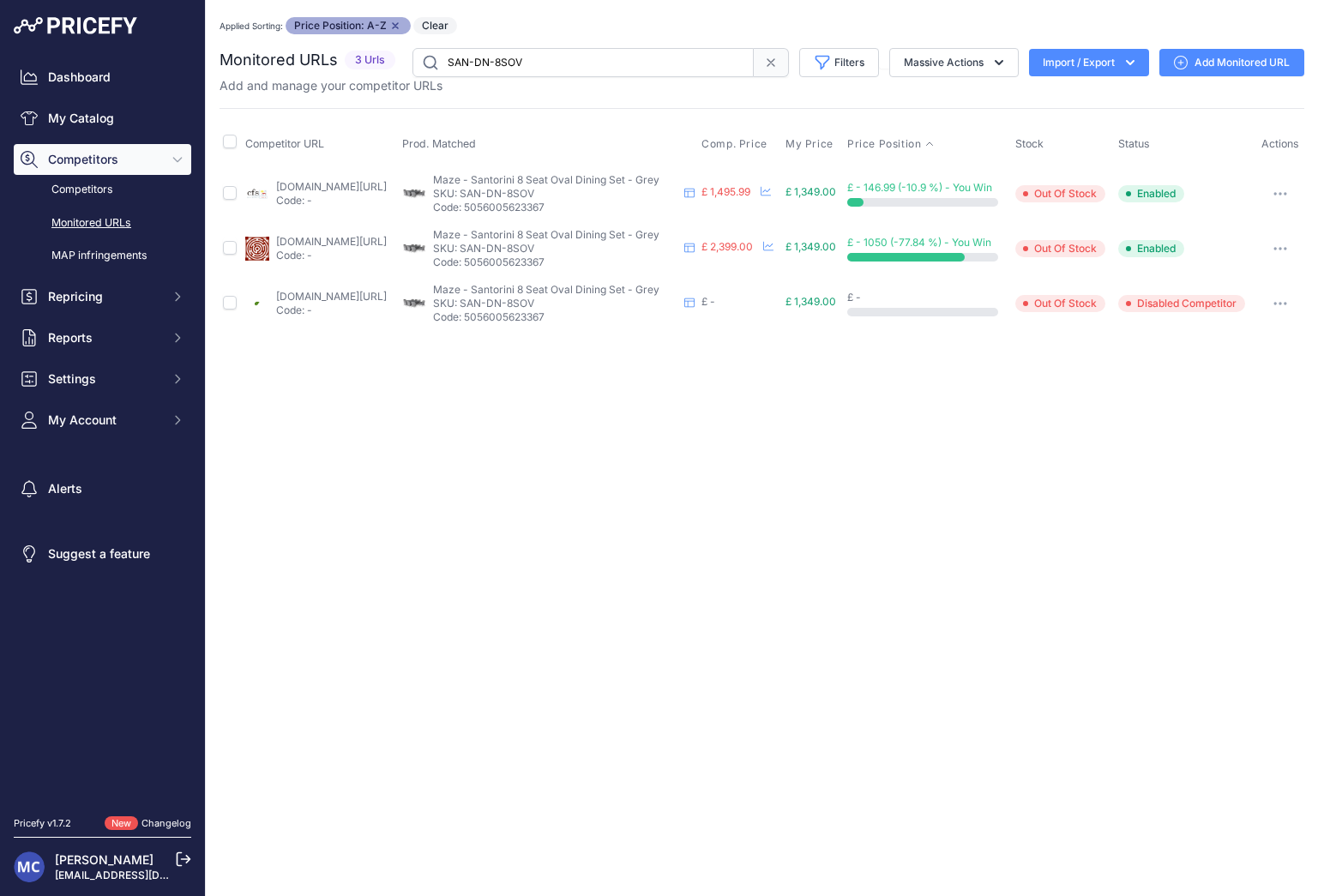
drag, startPoint x: 591, startPoint y: 193, endPoint x: 514, endPoint y: 189, distance: 77.1
click at [514, 189] on p "SKU: SAN-DN-8SOV" at bounding box center [555, 194] width 244 height 13
copy p "SAN-DN-8SOV"
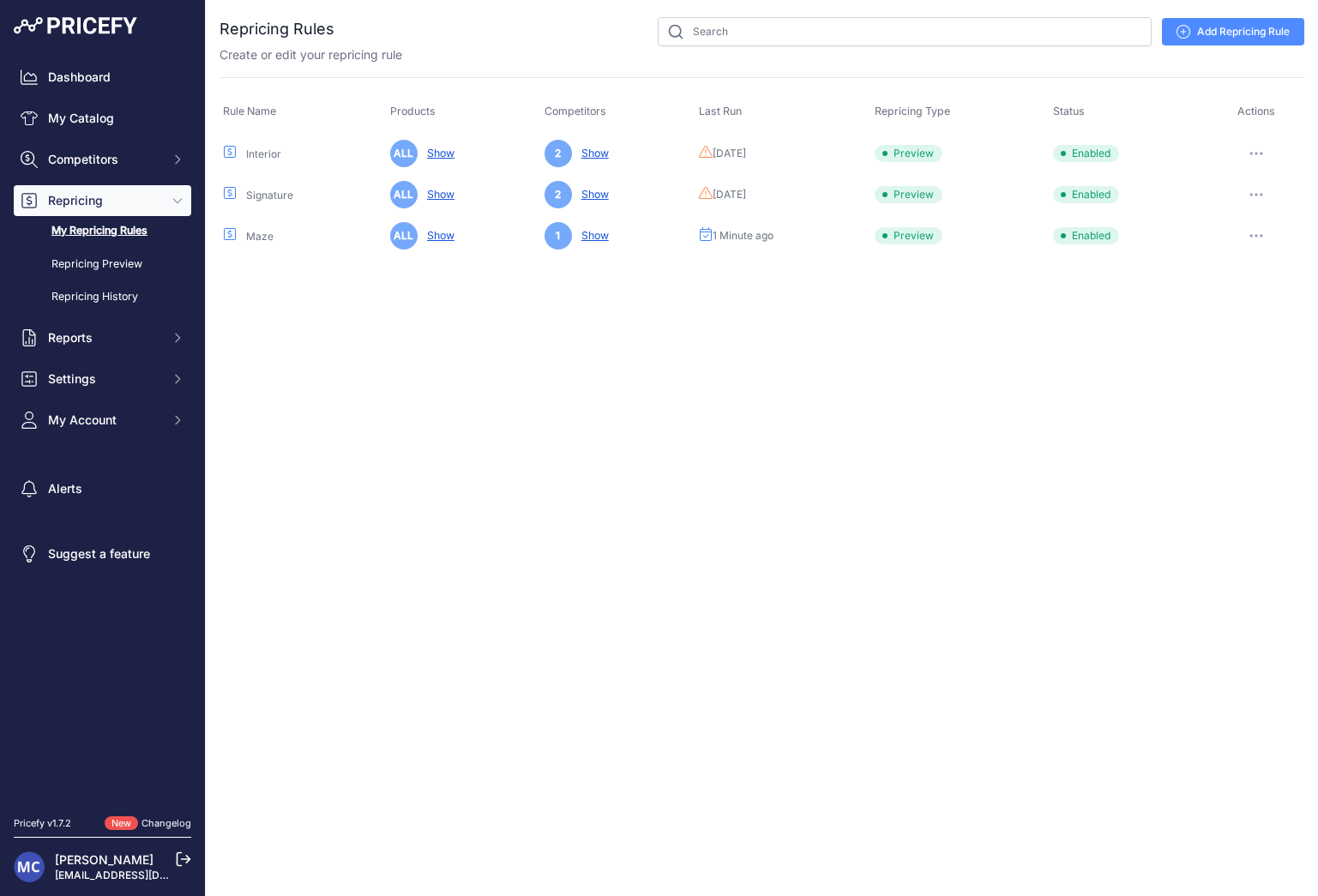
click at [1137, 340] on div "Close You are not connected to the internet." at bounding box center [762, 448] width 1112 height 896
click at [1261, 237] on button "button" at bounding box center [1256, 235] width 34 height 24
click at [1216, 273] on link "Edit" at bounding box center [1246, 271] width 110 height 28
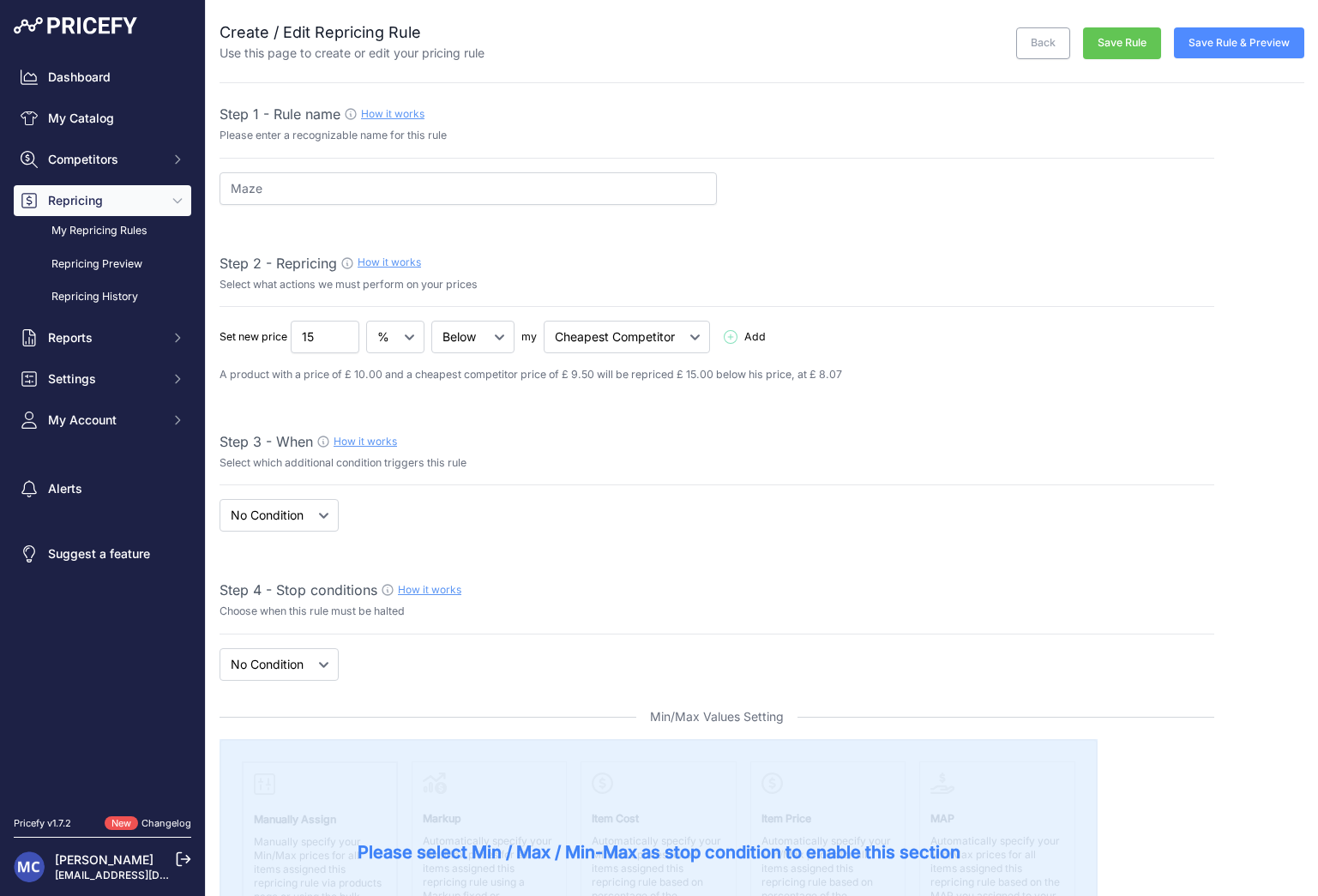
select select "7"
click at [1113, 48] on button "Save Rule" at bounding box center [1122, 43] width 78 height 31
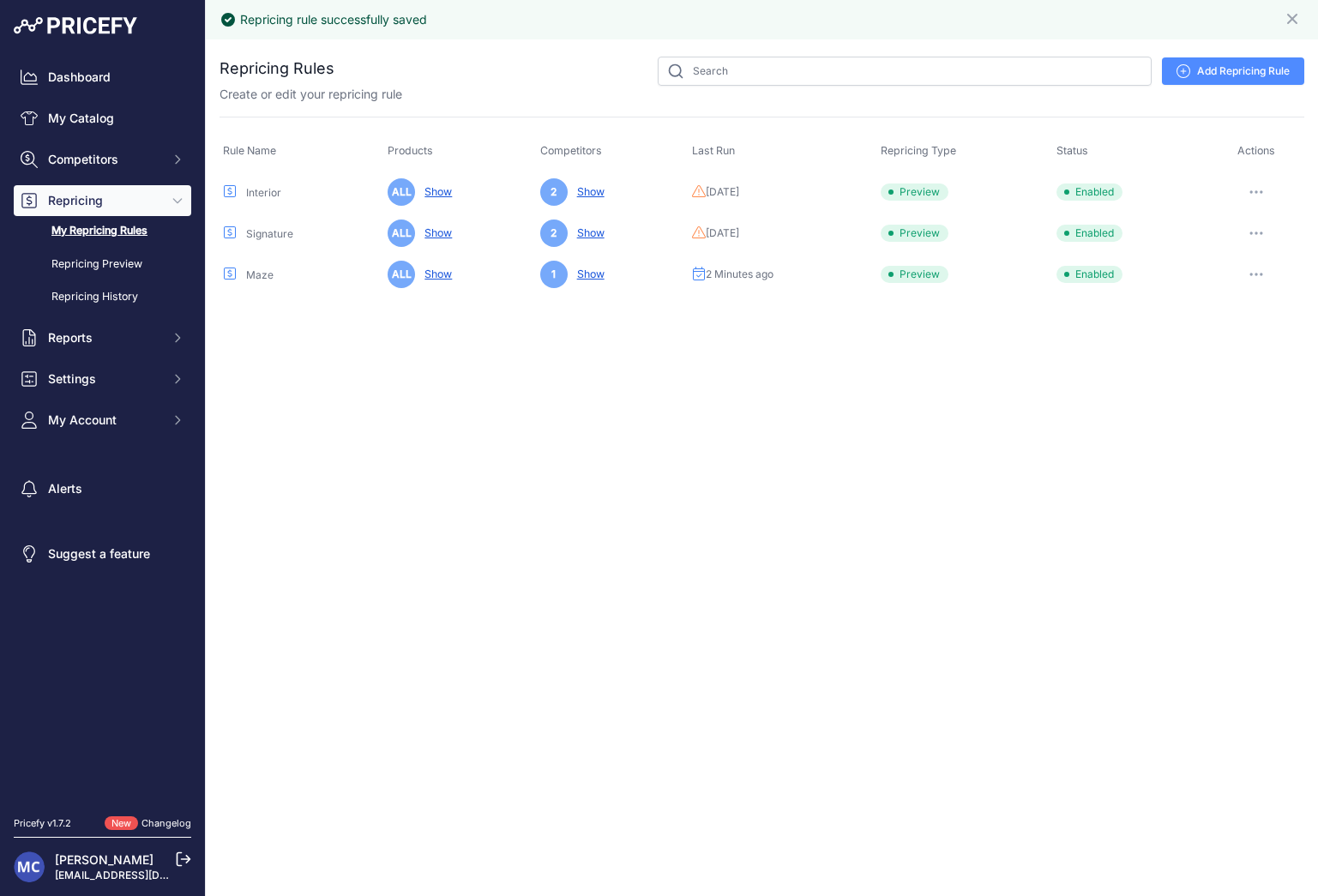
click at [1262, 260] on td "Edit Run Preview Reprice Now Disable Delete ​" at bounding box center [1256, 273] width 95 height 41
click at [1261, 270] on button "button" at bounding box center [1256, 273] width 34 height 24
click at [1235, 309] on link "Edit" at bounding box center [1246, 309] width 110 height 28
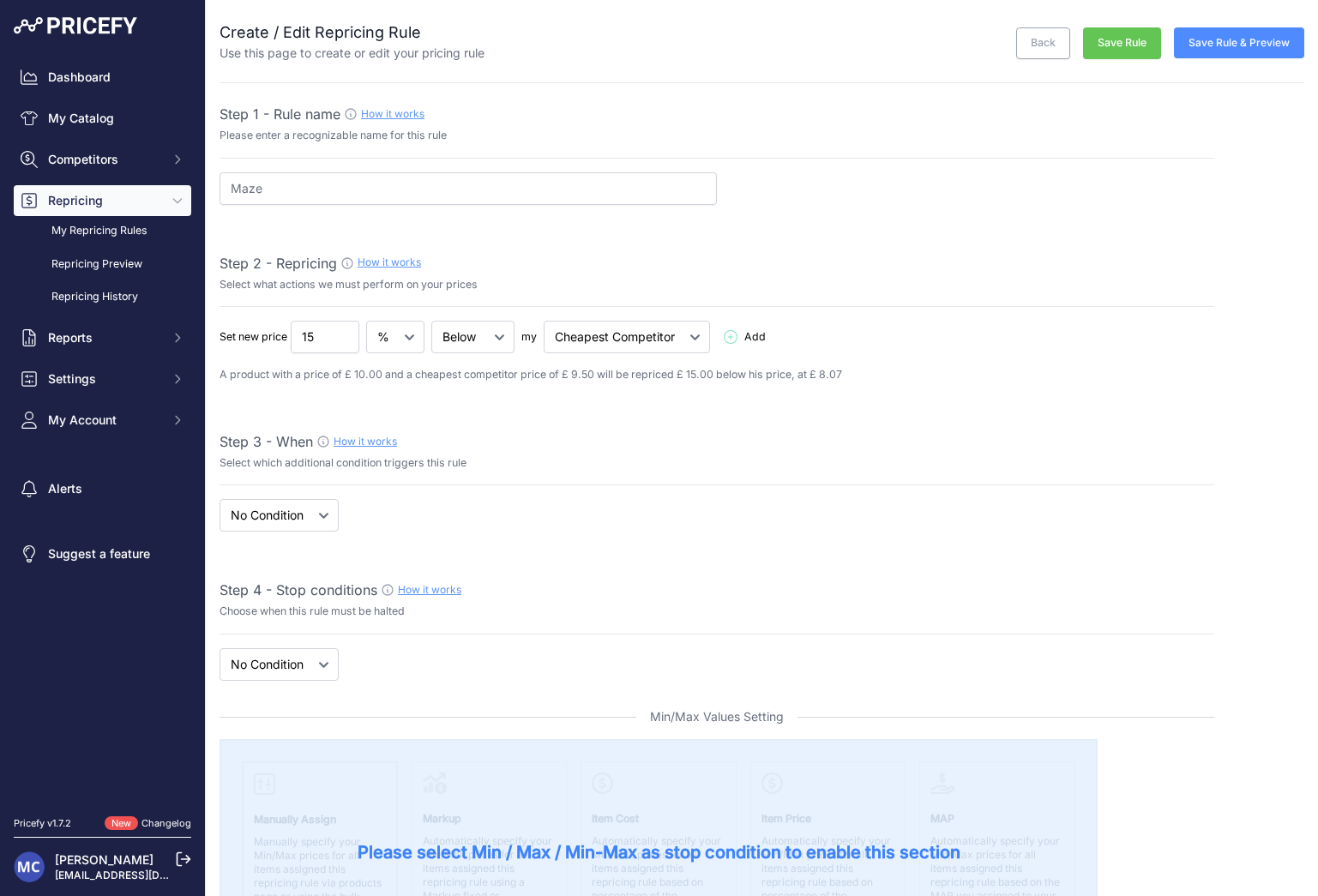
select select "7"
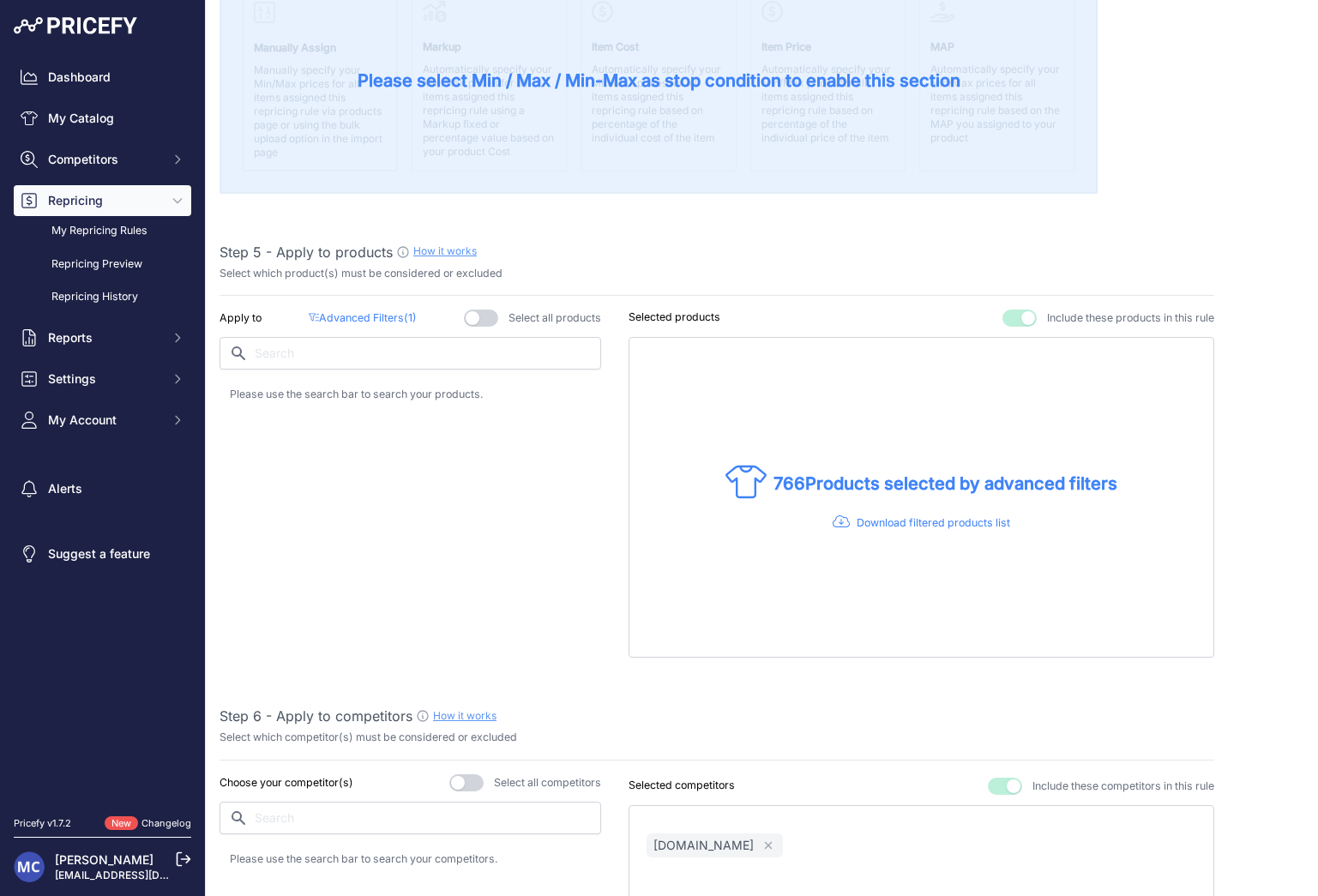
click at [357, 317] on p "Advanced Filters ( 1 )" at bounding box center [363, 318] width 108 height 16
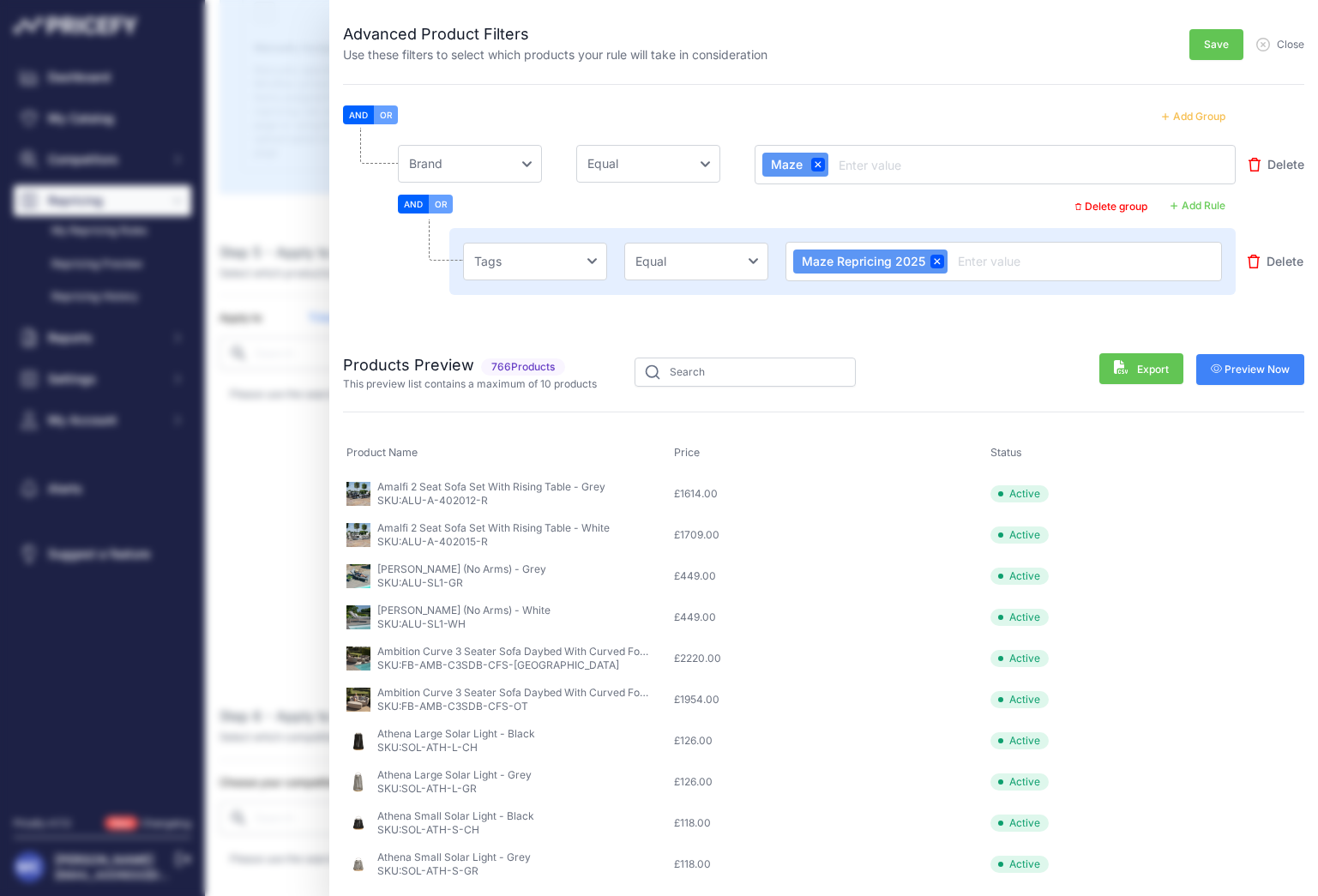
click at [1205, 47] on span "Save" at bounding box center [1216, 45] width 25 height 13
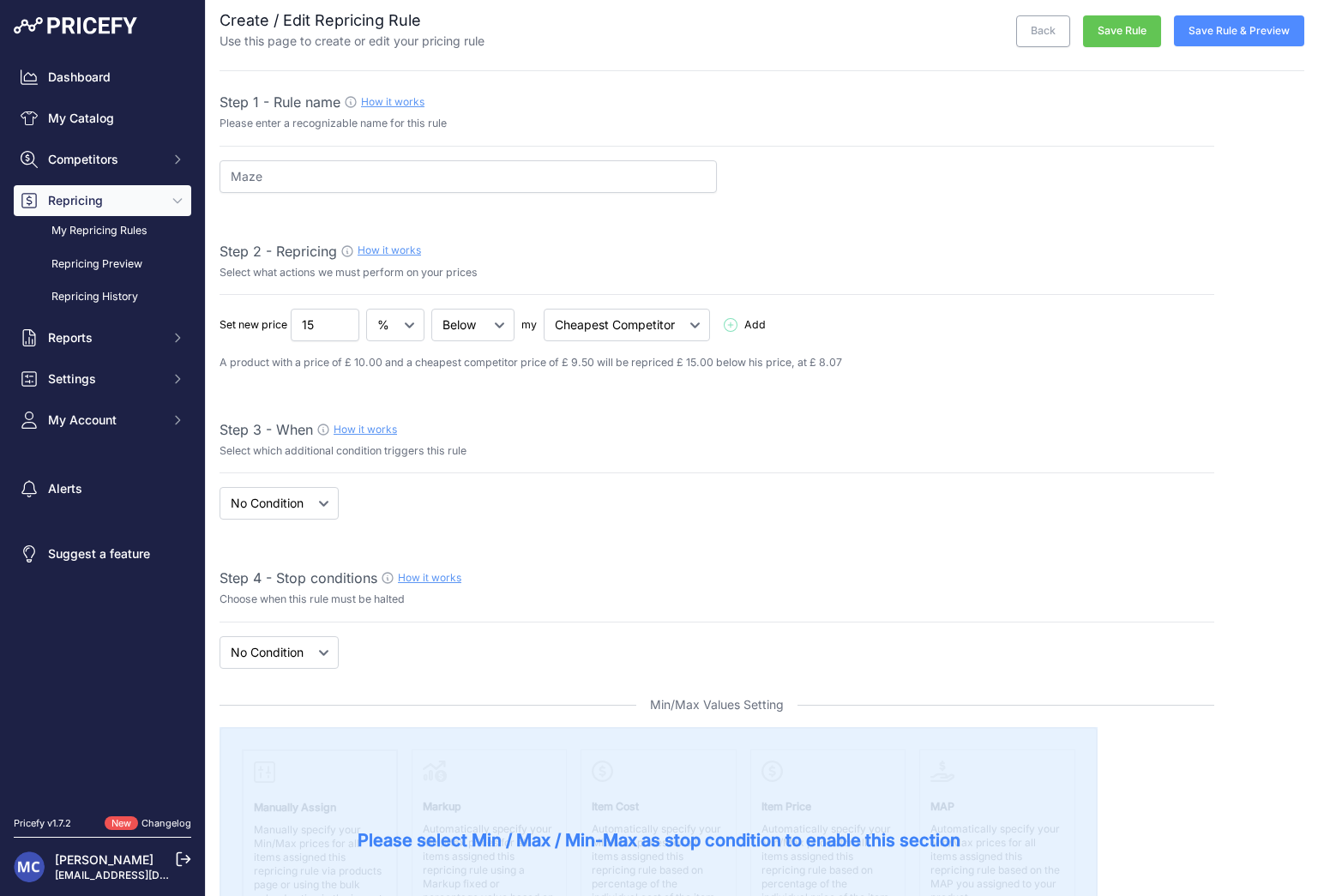
scroll to position [0, 0]
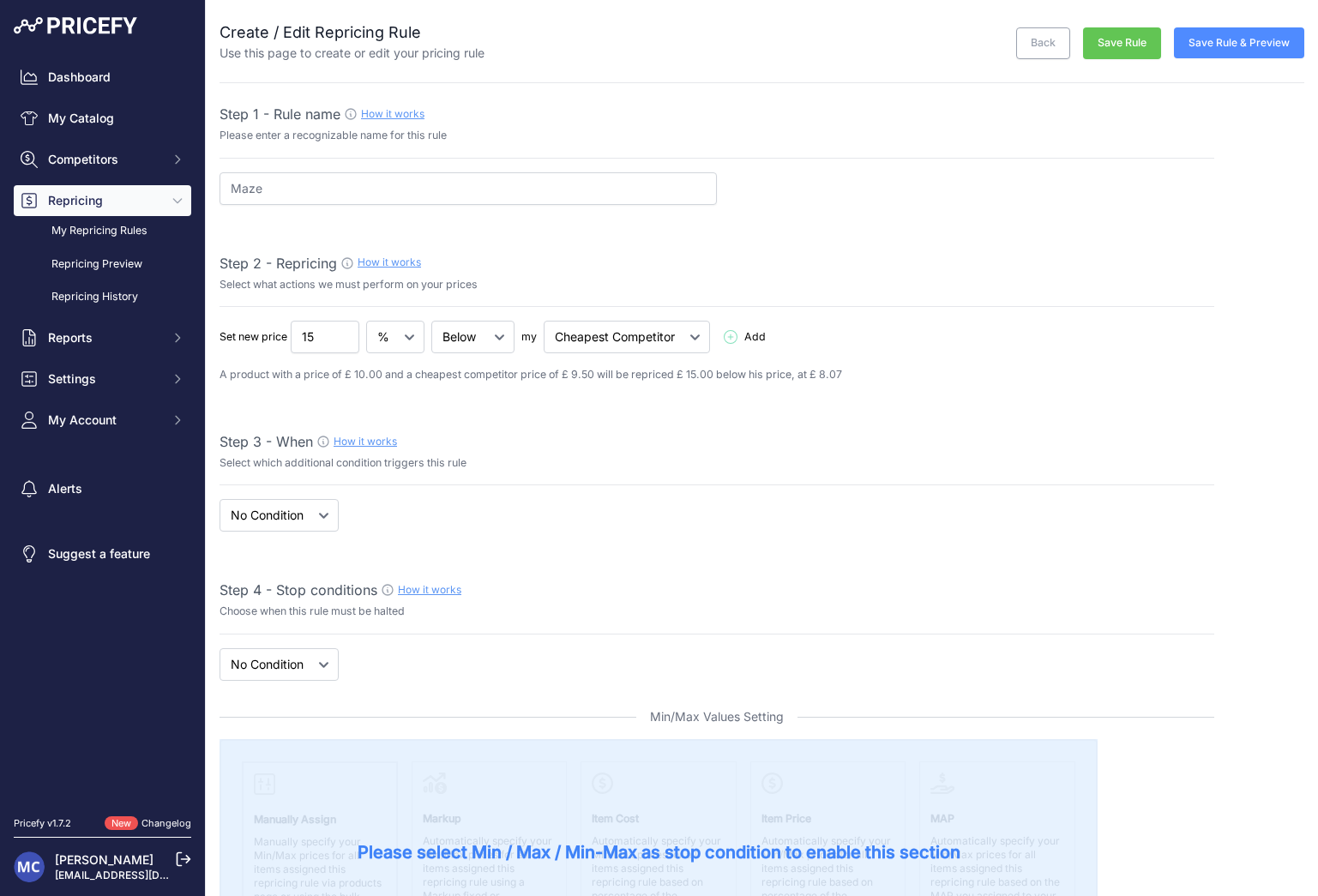
click at [1234, 49] on button "Save Rule & Preview" at bounding box center [1238, 43] width 130 height 31
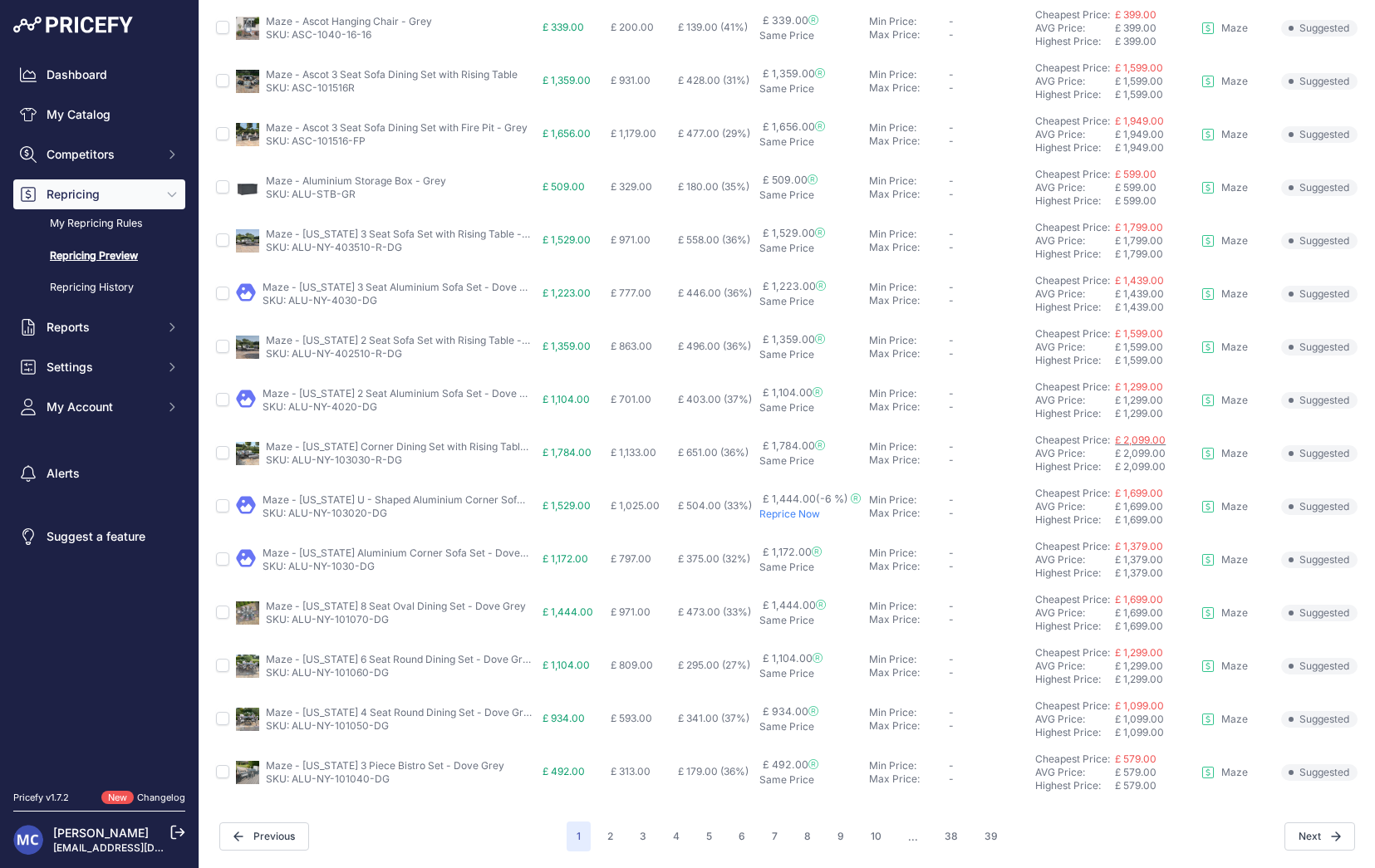
scroll to position [474, 0]
click at [1075, 439] on link "Cheapest Price:" at bounding box center [1071, 440] width 74 height 13
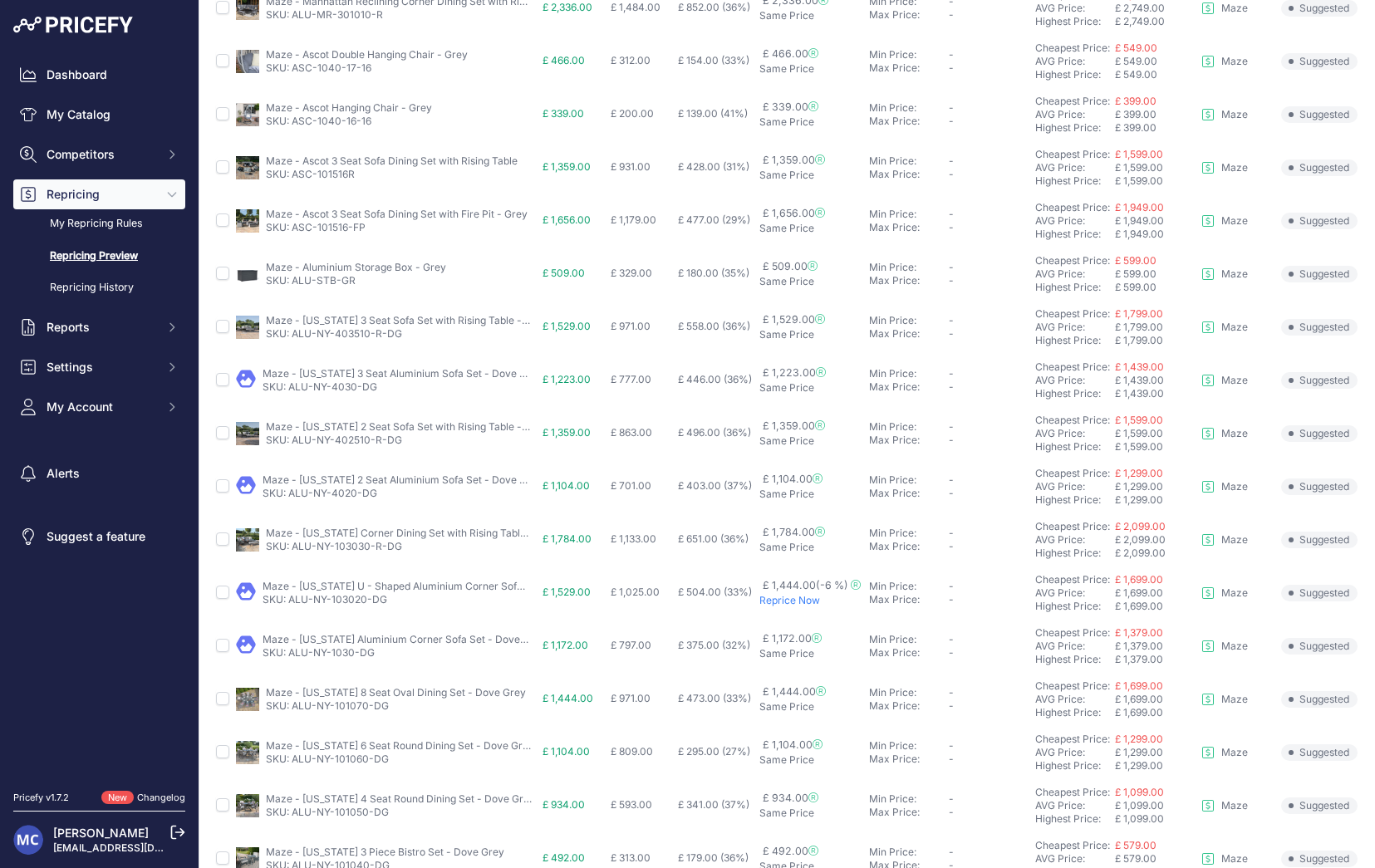
scroll to position [0, 0]
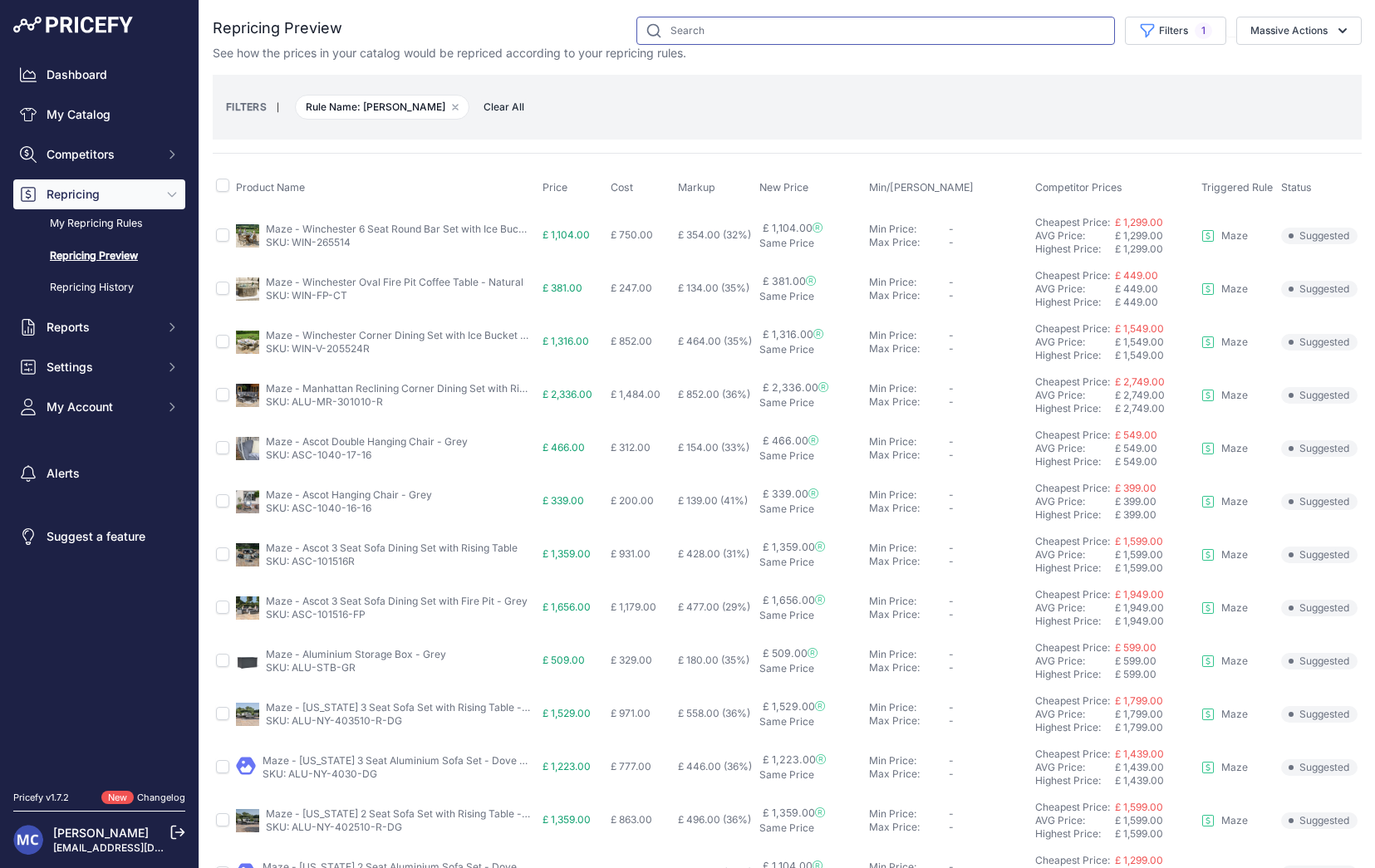
click at [682, 32] on input "text" at bounding box center [876, 30] width 478 height 29
paste input "FLA-107080-FP"
type input "FLA-107080-FP"
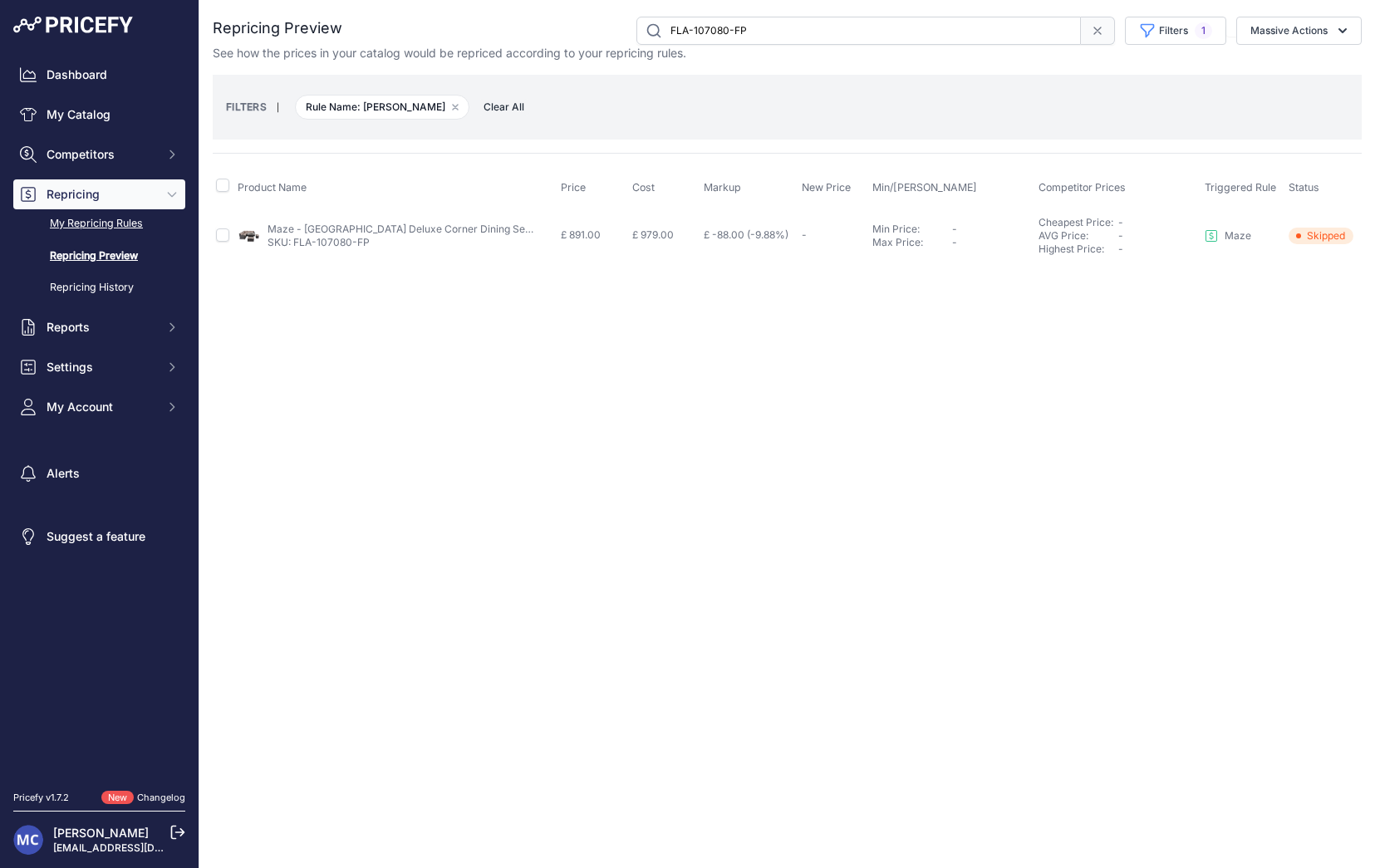
click at [116, 218] on link "My Repricing Rules" at bounding box center [98, 224] width 172 height 29
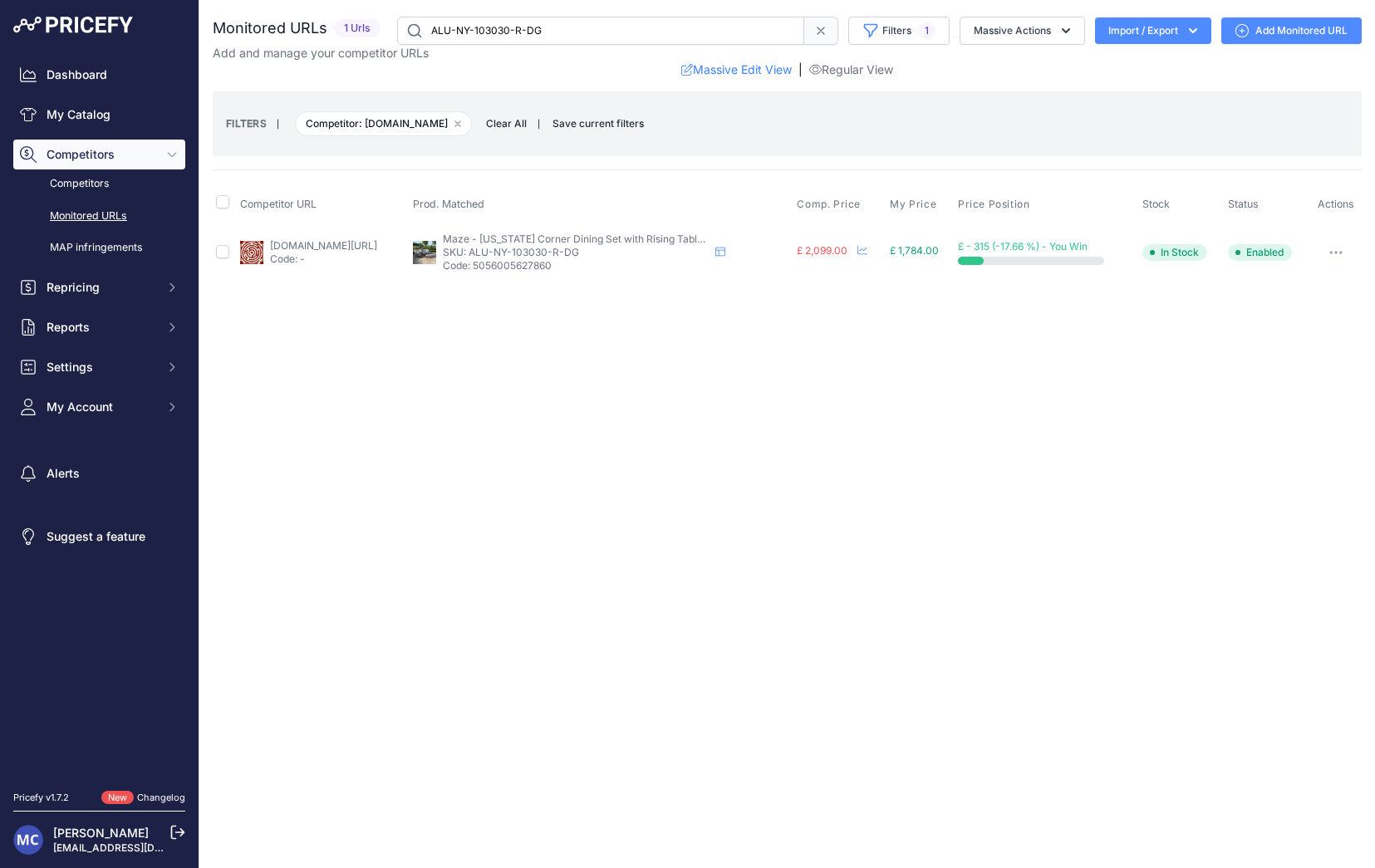
click at [349, 240] on link "mazeliving.co.uk/product/maze-new-york-aluminium-corner-dining-set-with-rising-…" at bounding box center [323, 246] width 107 height 13
click at [614, 372] on div "Close You are not connected to the internet." at bounding box center [787, 434] width 1175 height 868
click at [449, 382] on div "Close You are not connected to the internet." at bounding box center [787, 434] width 1175 height 868
click at [68, 274] on button "Repricing" at bounding box center [98, 287] width 172 height 30
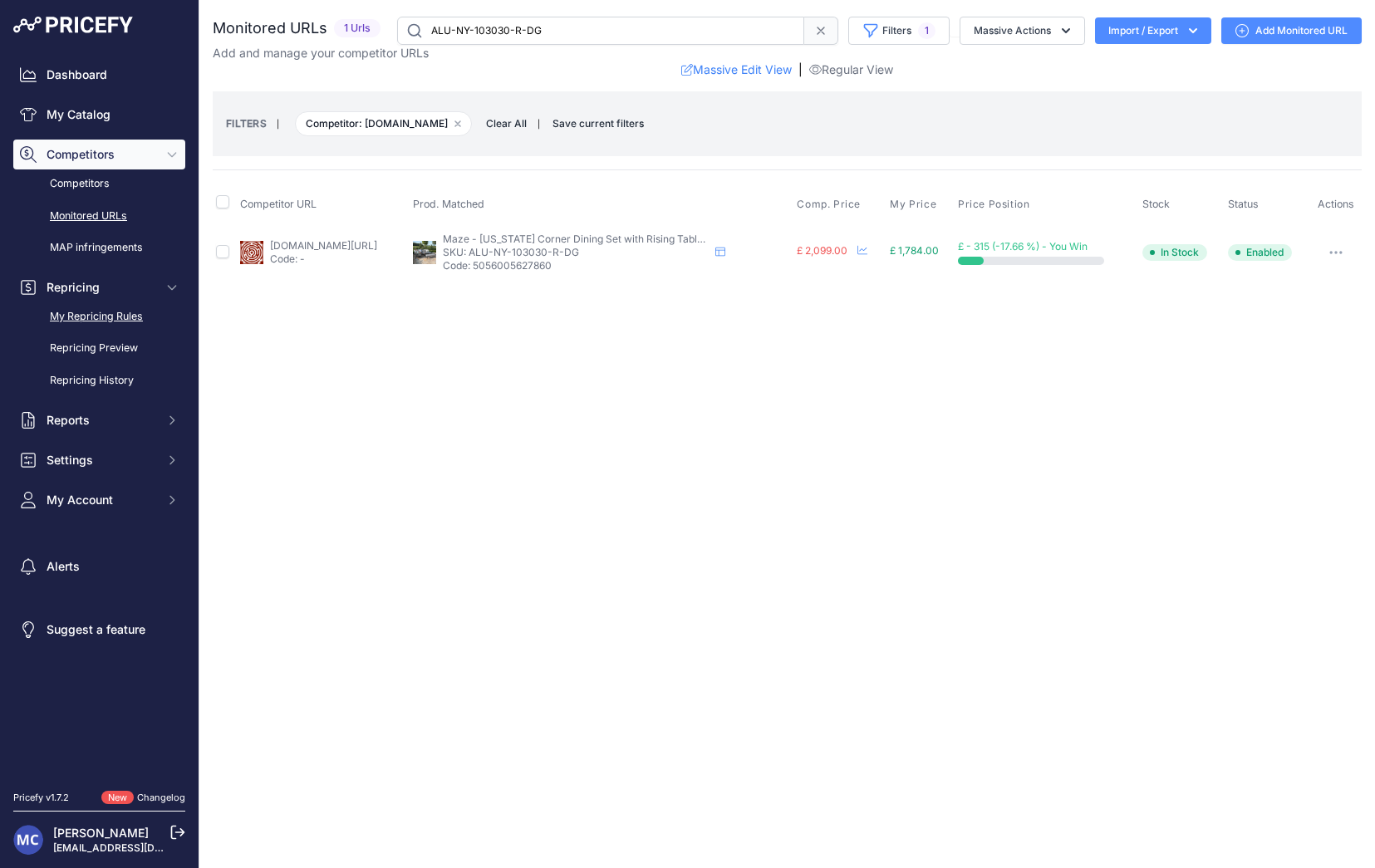
click at [107, 314] on link "My Repricing Rules" at bounding box center [98, 317] width 172 height 29
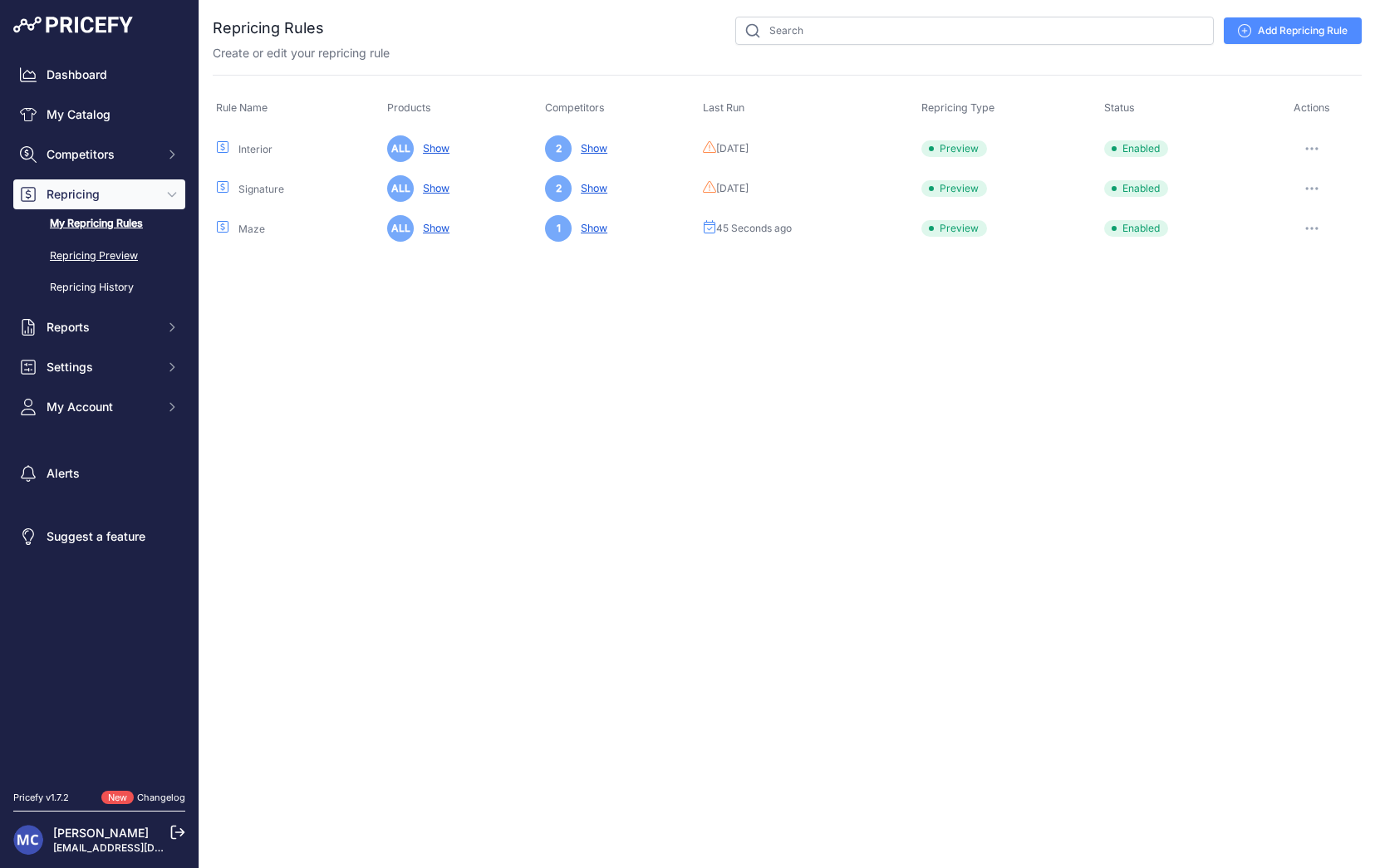
drag, startPoint x: 436, startPoint y: 488, endPoint x: 109, endPoint y: 260, distance: 398.6
click at [436, 482] on div "Close You are not connected to the internet." at bounding box center [787, 434] width 1175 height 868
click at [103, 116] on link "My Catalog" at bounding box center [98, 114] width 172 height 30
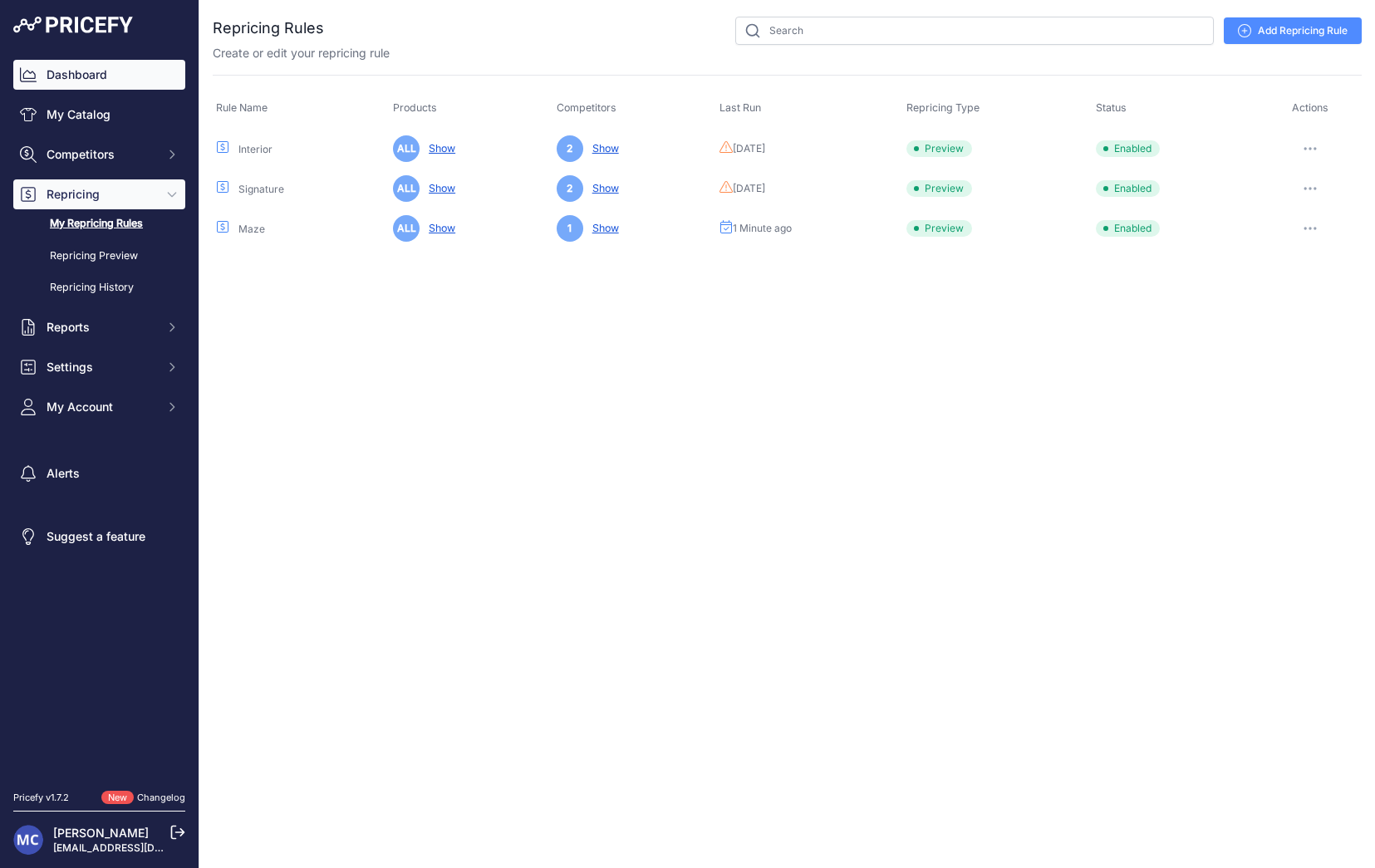
click at [61, 71] on link "Dashboard" at bounding box center [98, 74] width 172 height 30
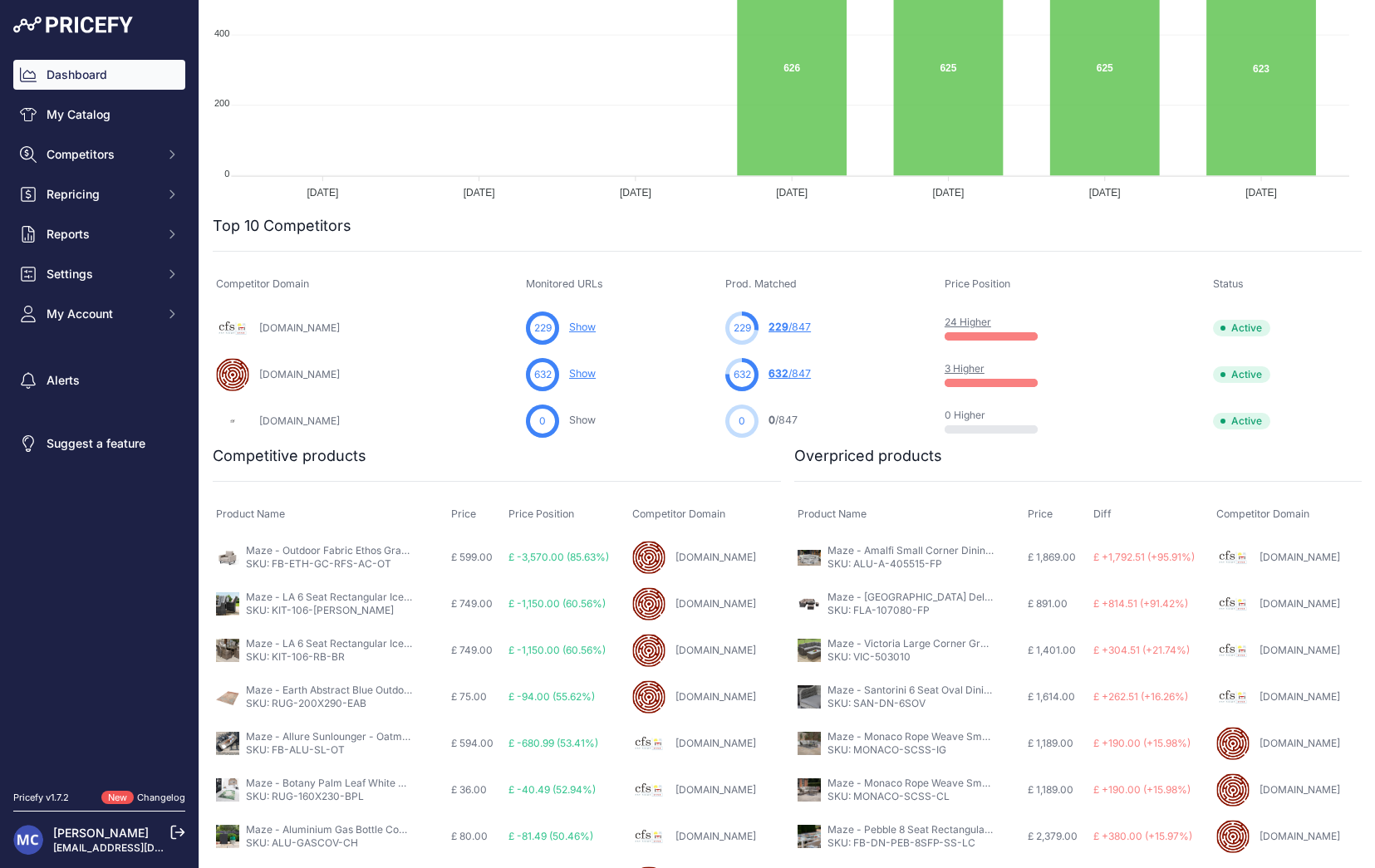
scroll to position [51, 0]
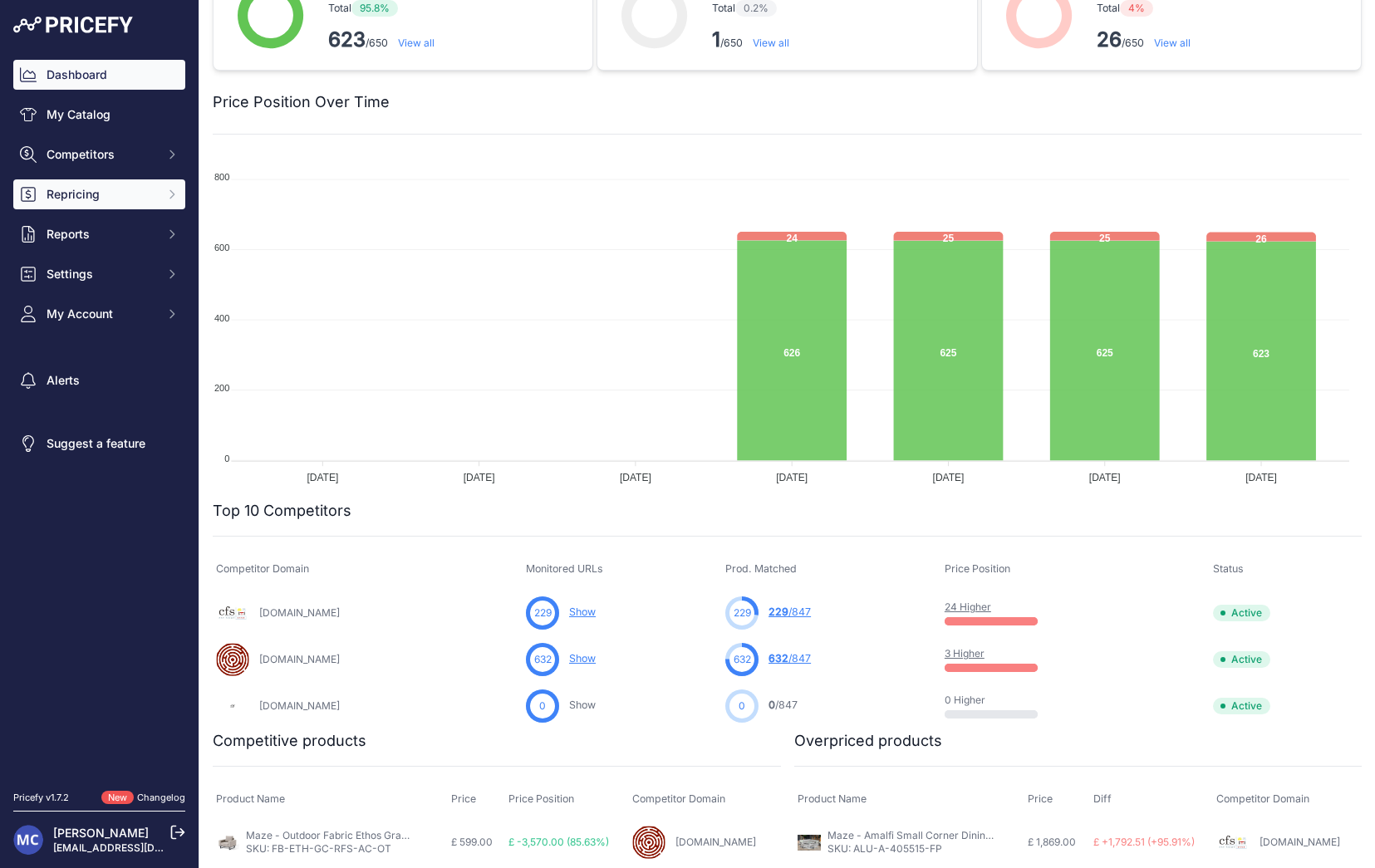
click at [122, 195] on span "Repricing" at bounding box center [101, 194] width 109 height 17
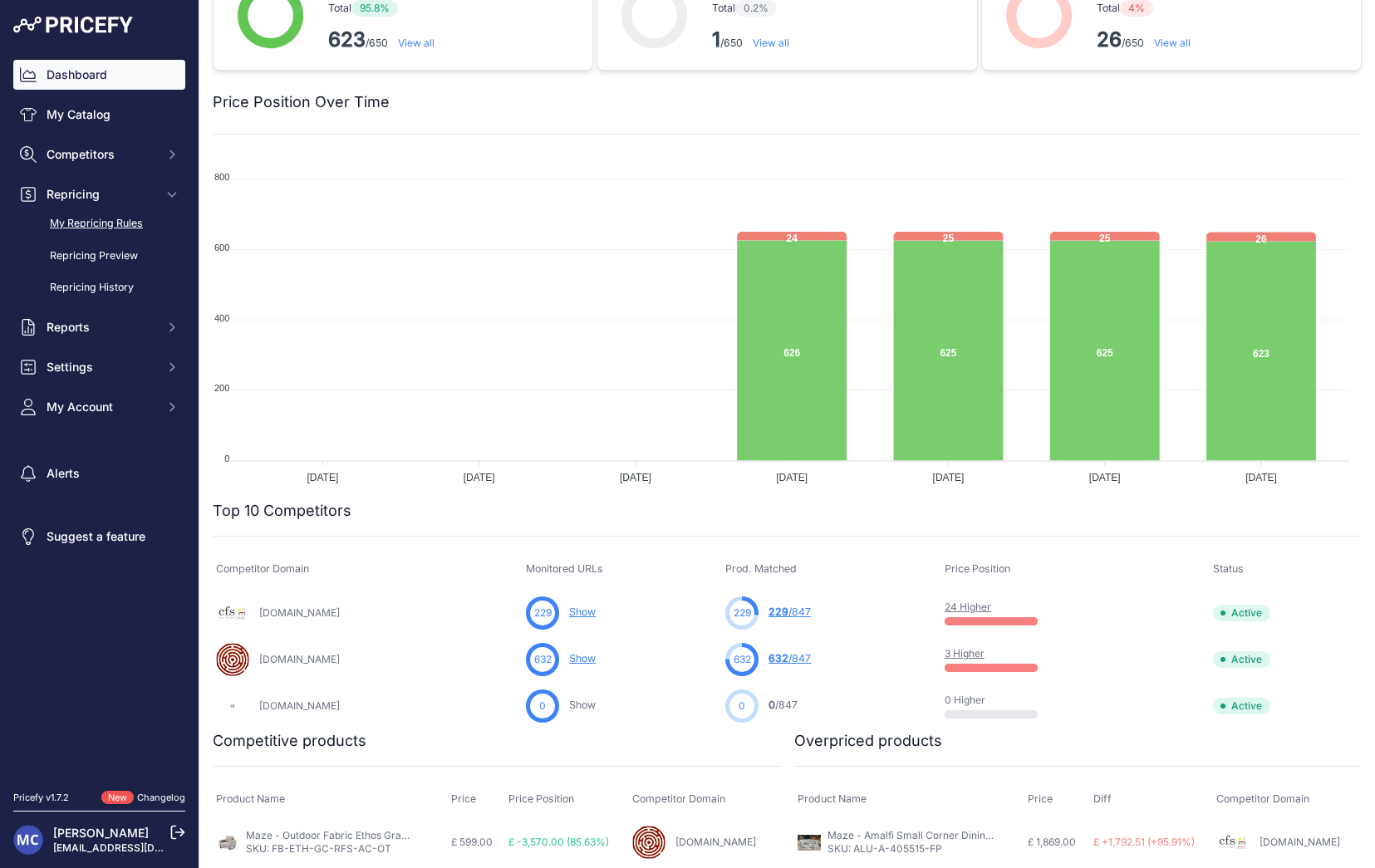
click at [109, 223] on link "My Repricing Rules" at bounding box center [98, 224] width 172 height 29
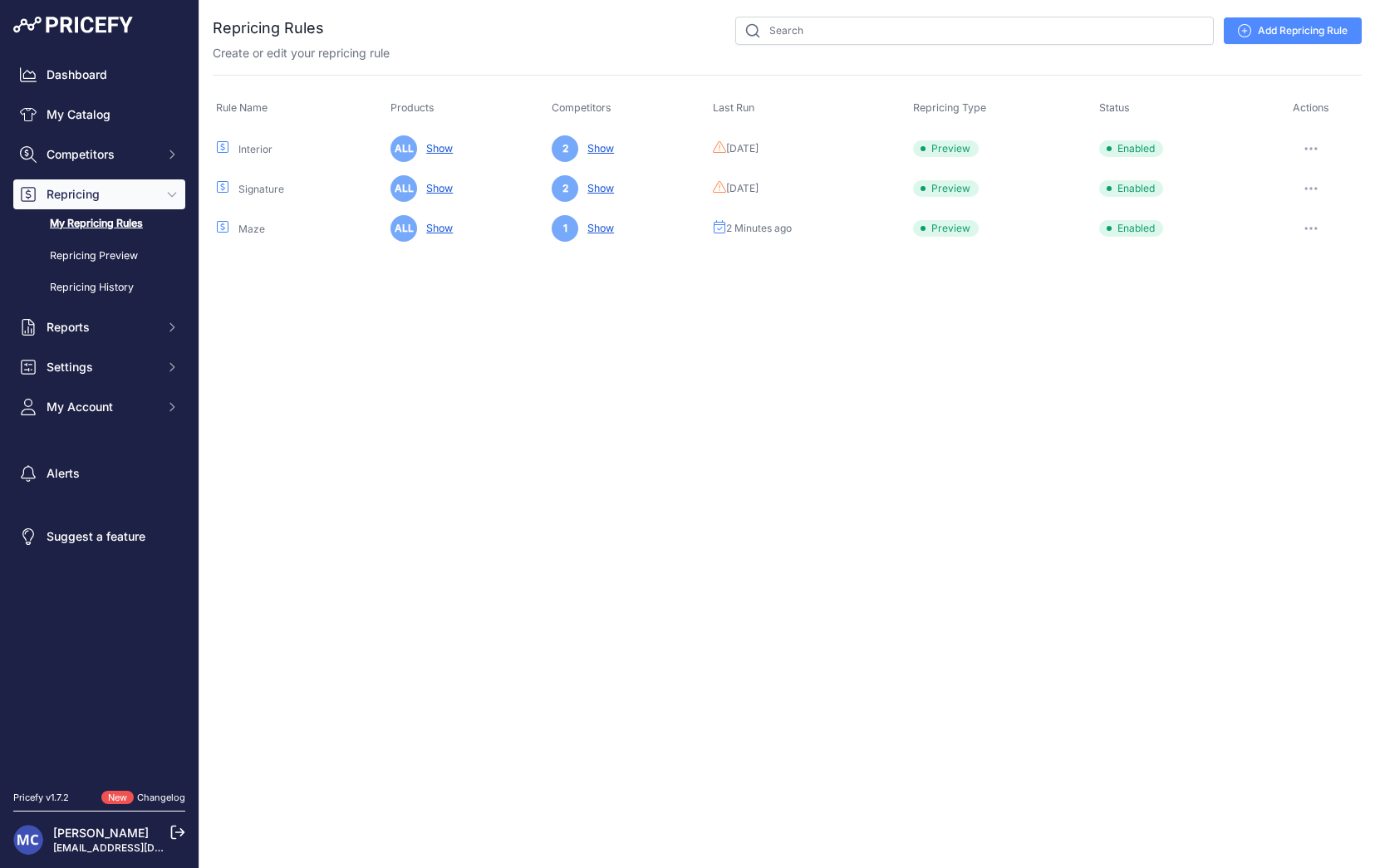
click at [1316, 228] on icon "button" at bounding box center [1316, 228] width 2 height 2
click at [0, 0] on button "Reprice Now" at bounding box center [0, 0] width 0 height 0
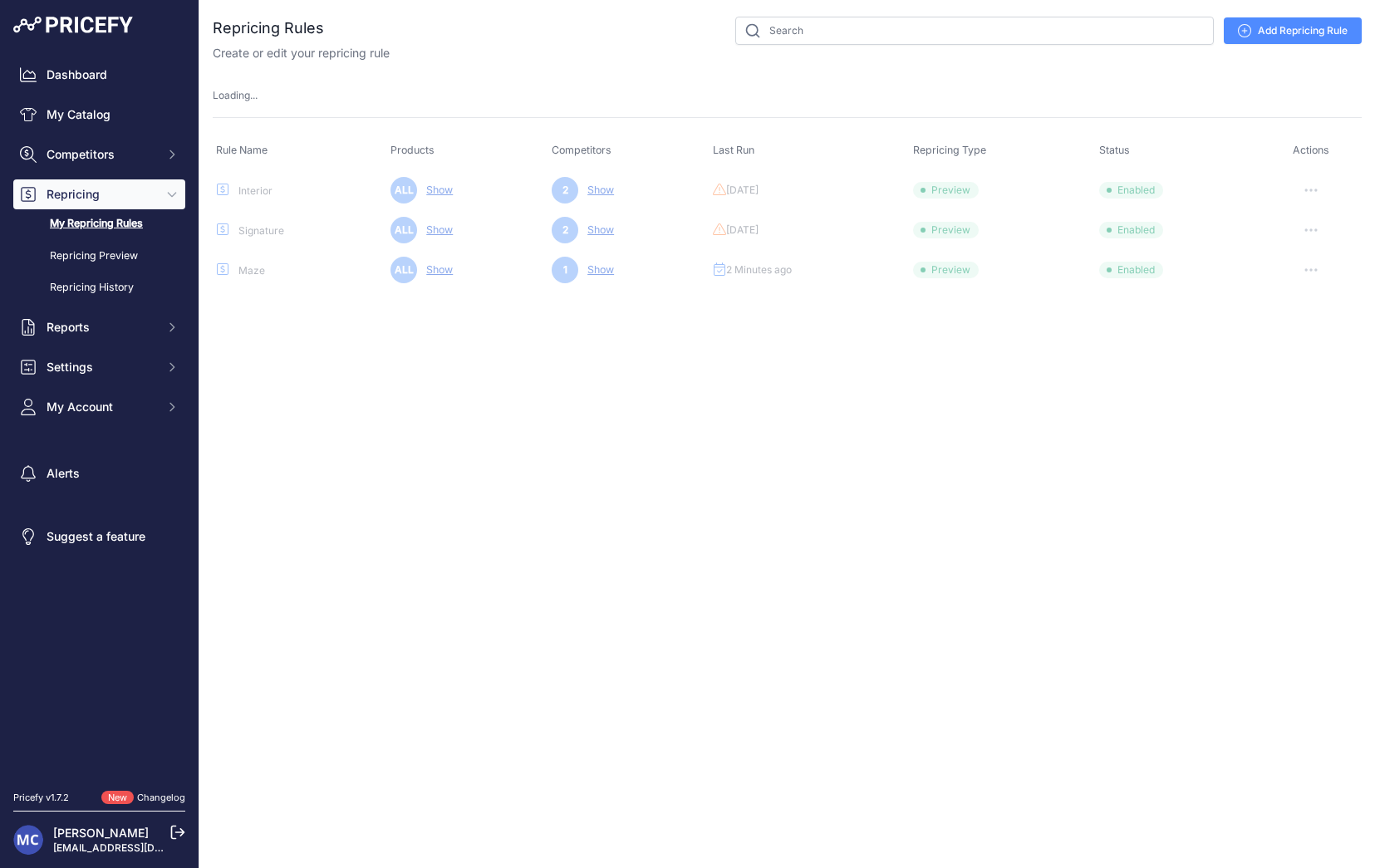
click at [649, 502] on div "Close You are not connected to the internet." at bounding box center [787, 434] width 1175 height 868
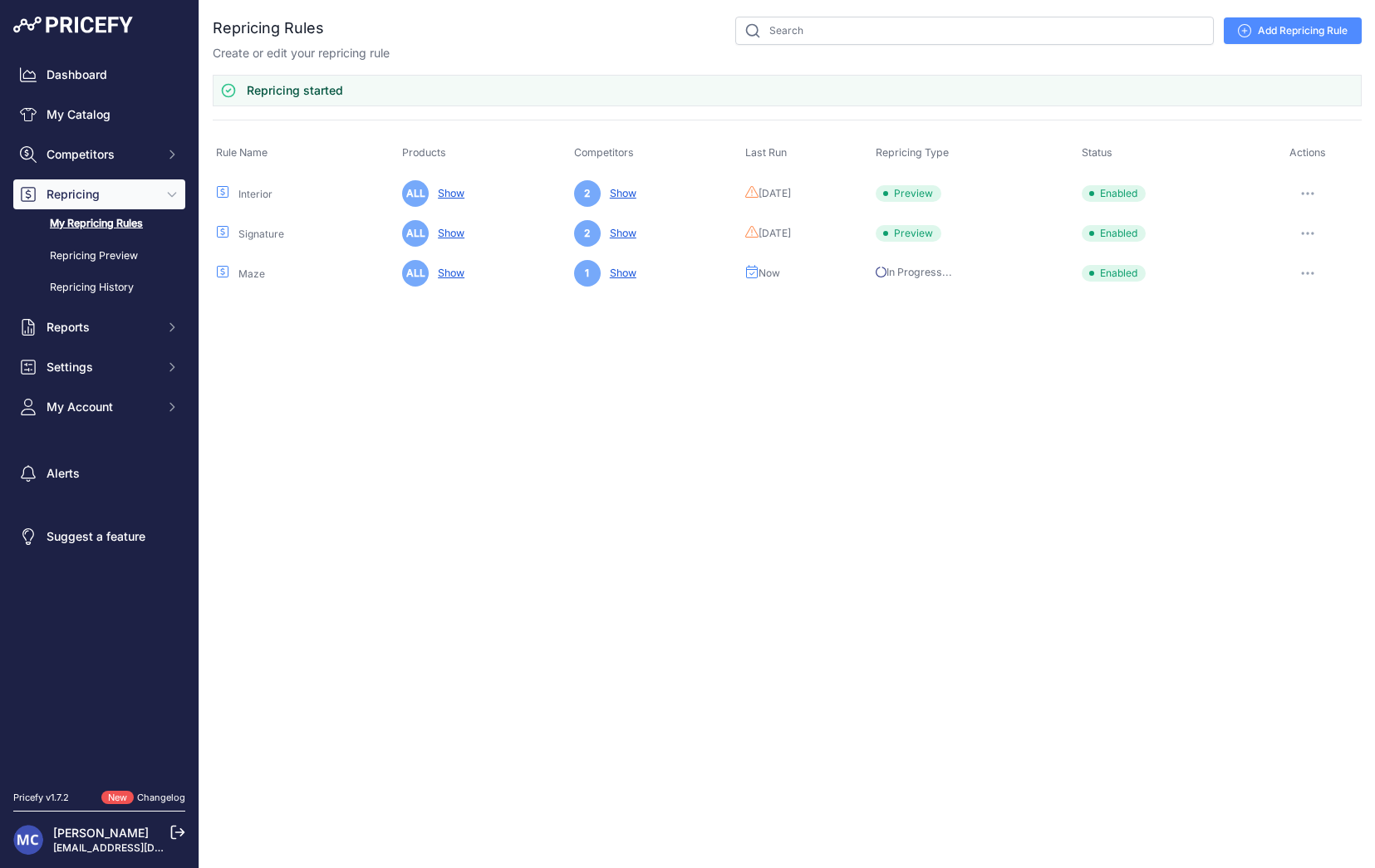
click at [694, 430] on div "Close You are not connected to the internet." at bounding box center [787, 434] width 1175 height 868
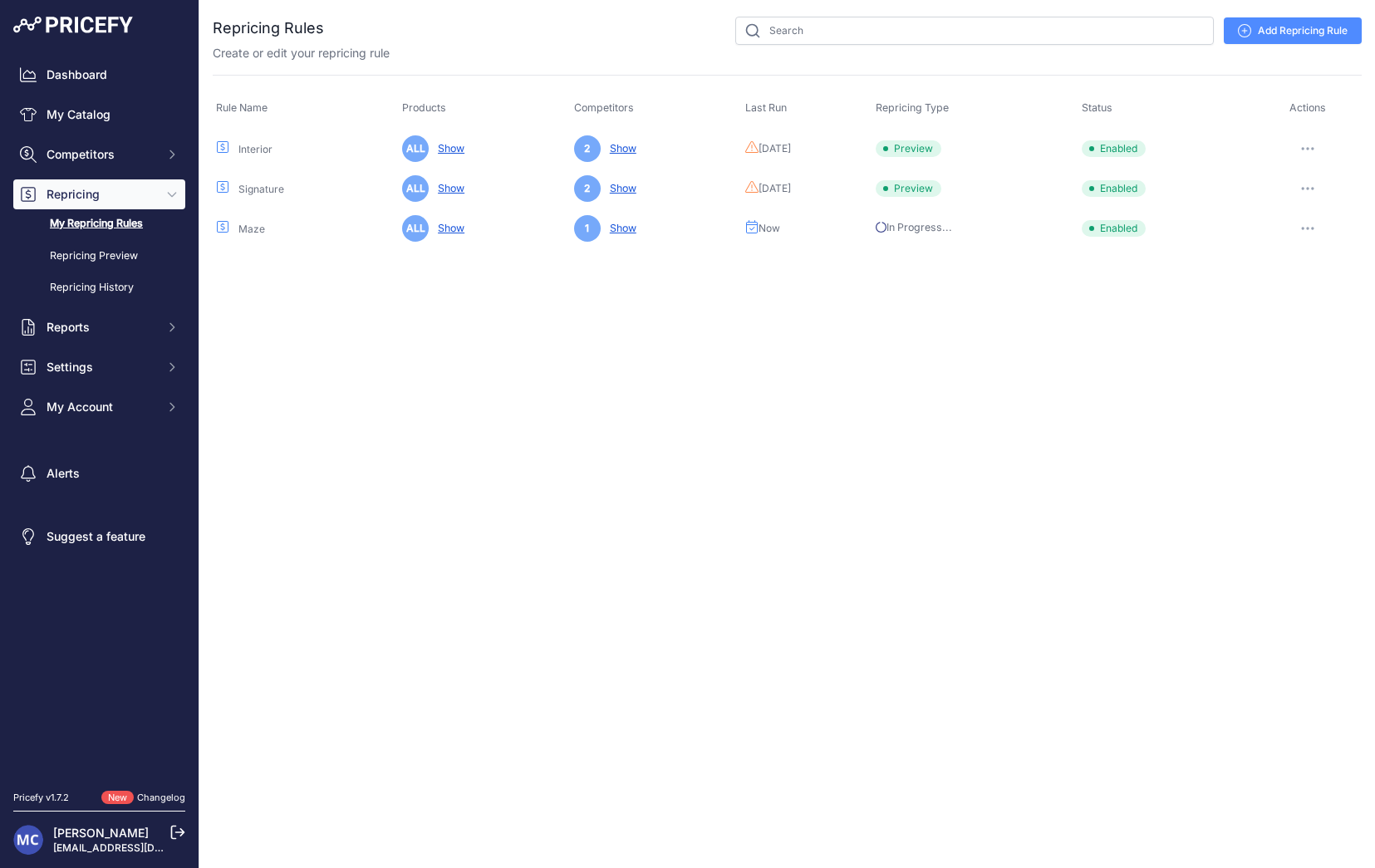
click at [511, 377] on div "Close You are not connected to the internet." at bounding box center [787, 434] width 1175 height 868
click at [289, 439] on div "Close You are not connected to the internet." at bounding box center [787, 434] width 1175 height 868
click at [558, 424] on div "Close You are not connected to the internet." at bounding box center [787, 434] width 1175 height 868
click at [351, 378] on div "Close You are not connected to the internet." at bounding box center [787, 434] width 1175 height 868
click at [418, 351] on div "Close You are not connected to the internet." at bounding box center [787, 434] width 1175 height 868
